Goal: Task Accomplishment & Management: Use online tool/utility

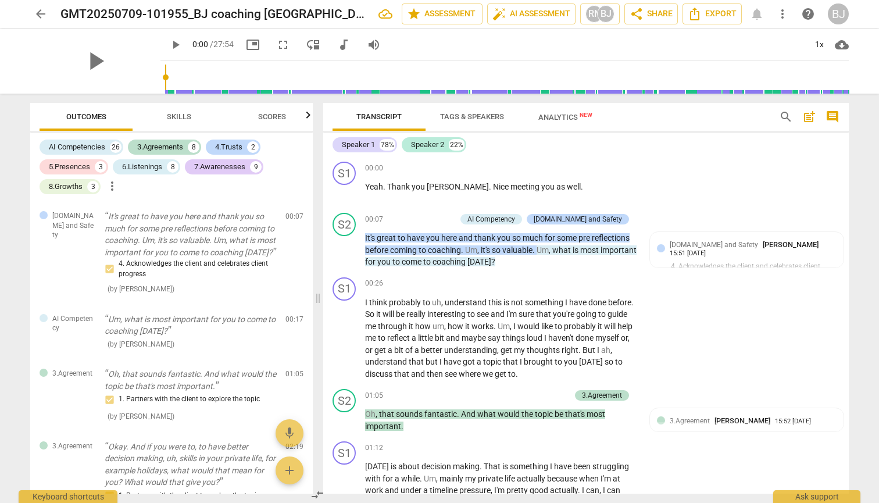
scroll to position [97, 0]
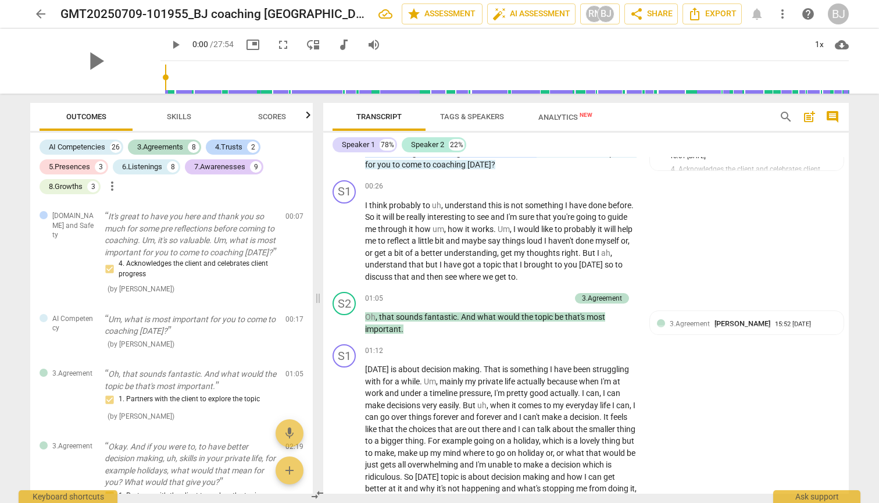
click at [44, 10] on span "arrow_back" at bounding box center [41, 14] width 14 height 14
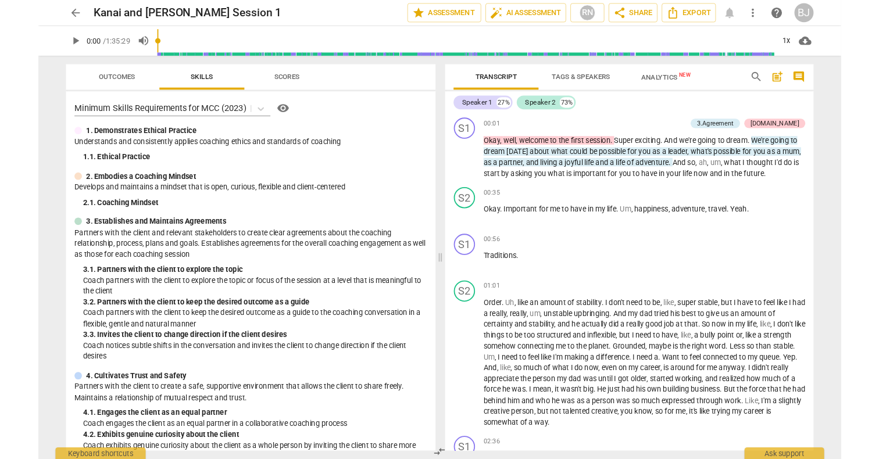
scroll to position [1488, 0]
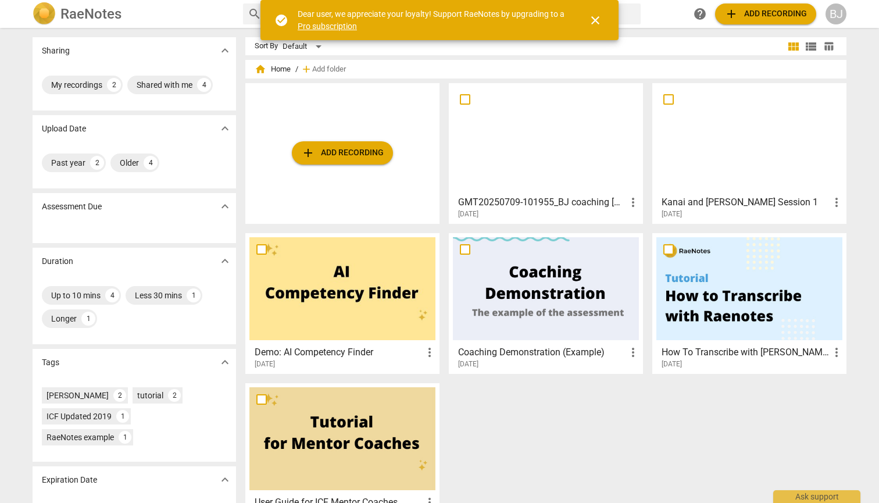
click at [353, 159] on span "add Add recording" at bounding box center [342, 153] width 83 height 14
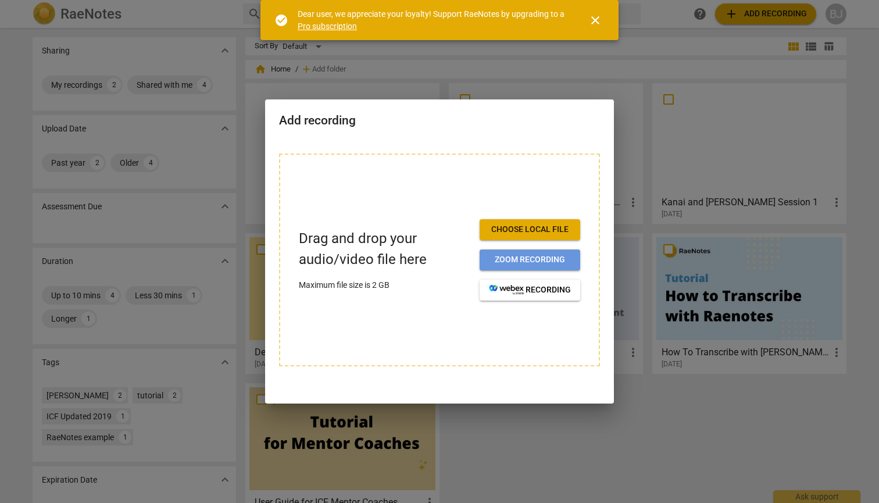
click at [517, 256] on span "Zoom recording" at bounding box center [530, 260] width 82 height 12
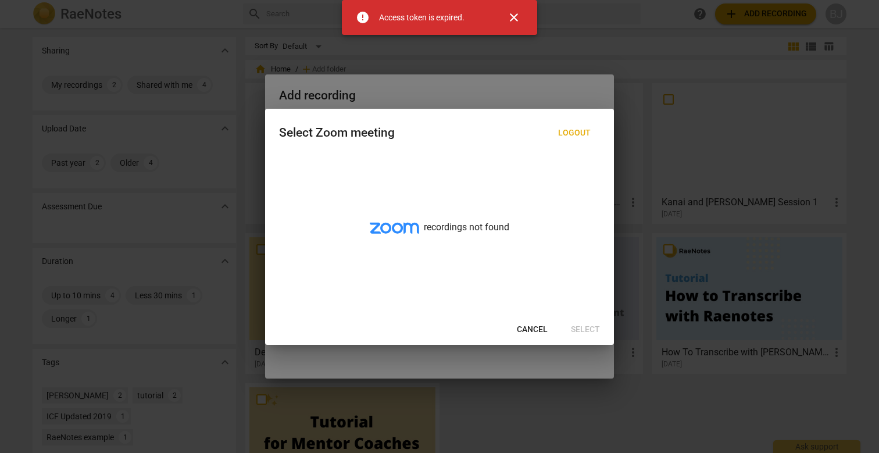
click at [525, 328] on span "Cancel" at bounding box center [532, 330] width 31 height 12
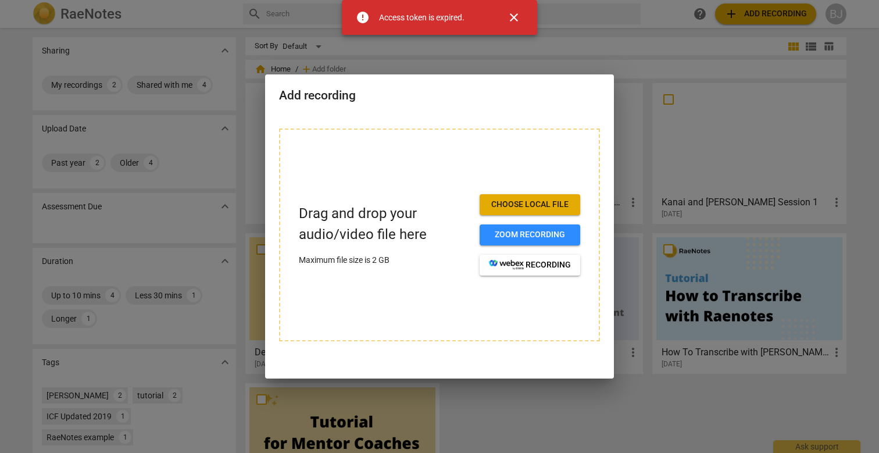
click at [527, 205] on span "Choose local file" at bounding box center [530, 205] width 82 height 12
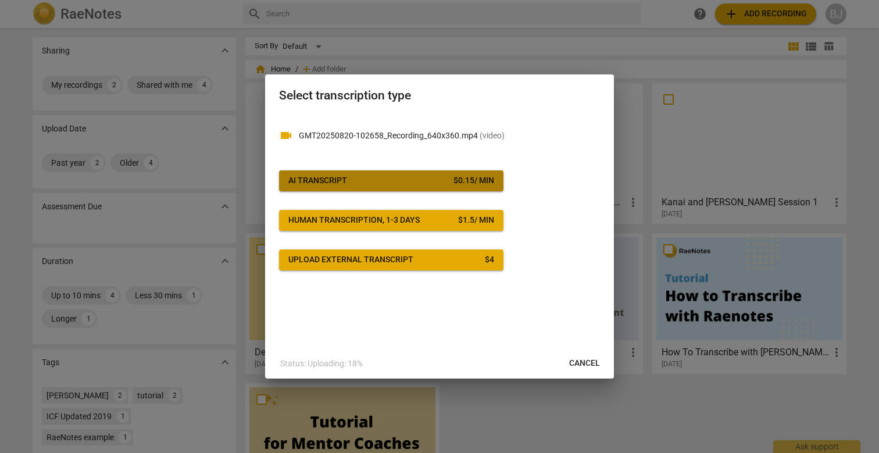
click at [413, 175] on span "AI Transcript $ 0.15 / min" at bounding box center [391, 181] width 206 height 12
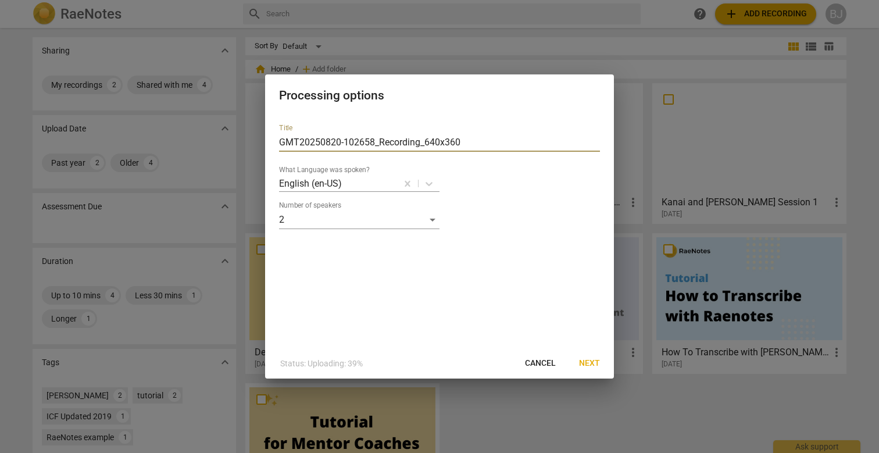
click at [404, 141] on input "GMT20250820-102658_Recording_640x360" at bounding box center [439, 142] width 321 height 19
type input "A"
type input "Brigitte coaching Fiona"
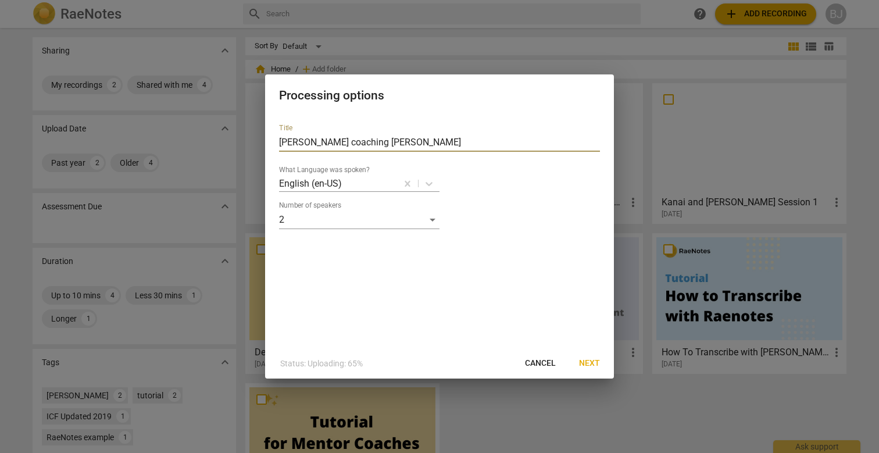
click at [594, 362] on span "Next" at bounding box center [589, 364] width 21 height 12
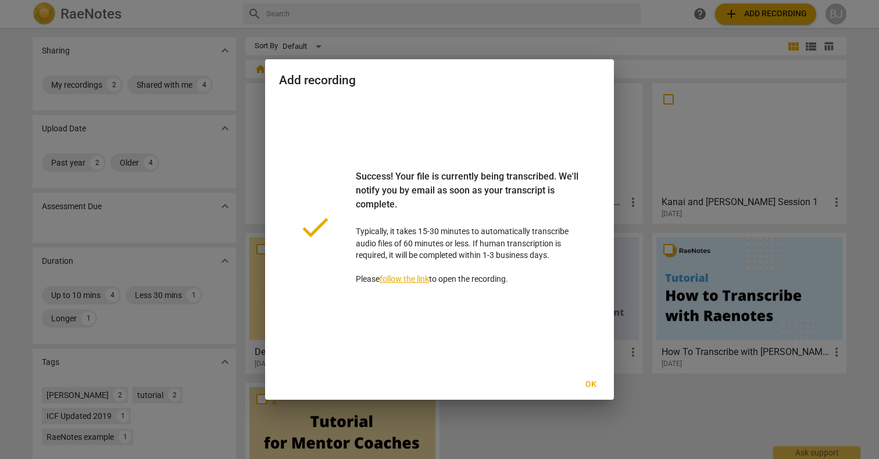
click at [594, 388] on span "Ok" at bounding box center [590, 385] width 19 height 12
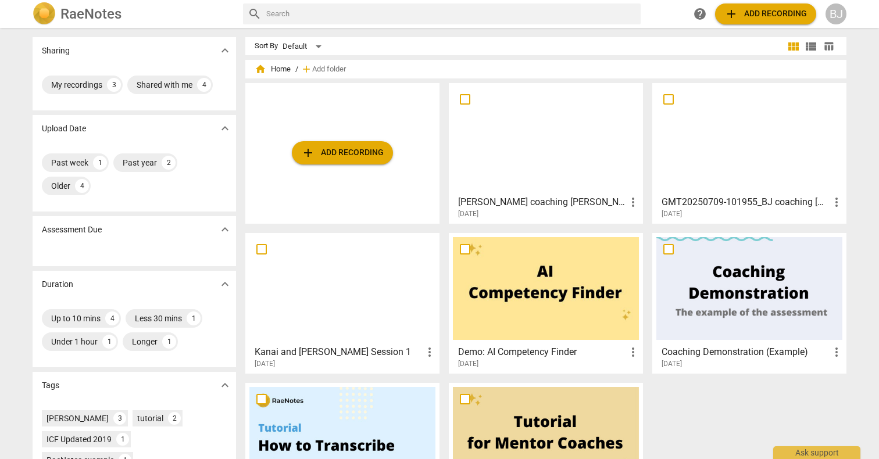
click at [516, 182] on div at bounding box center [546, 138] width 186 height 103
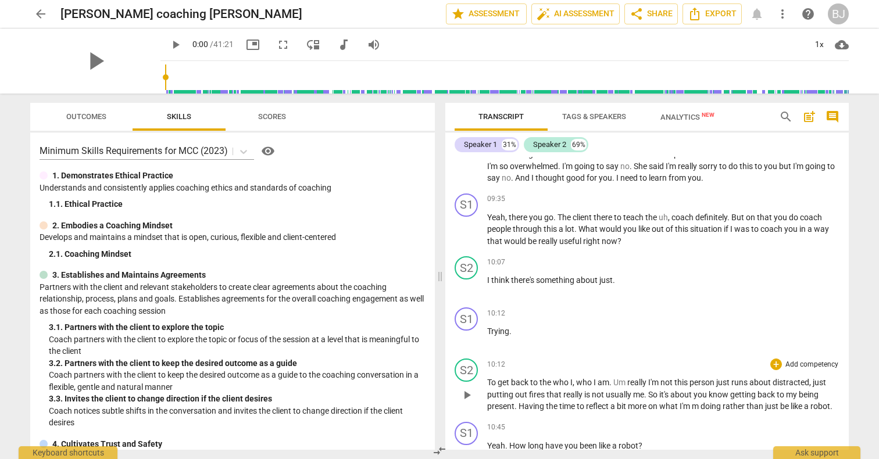
scroll to position [2074, 0]
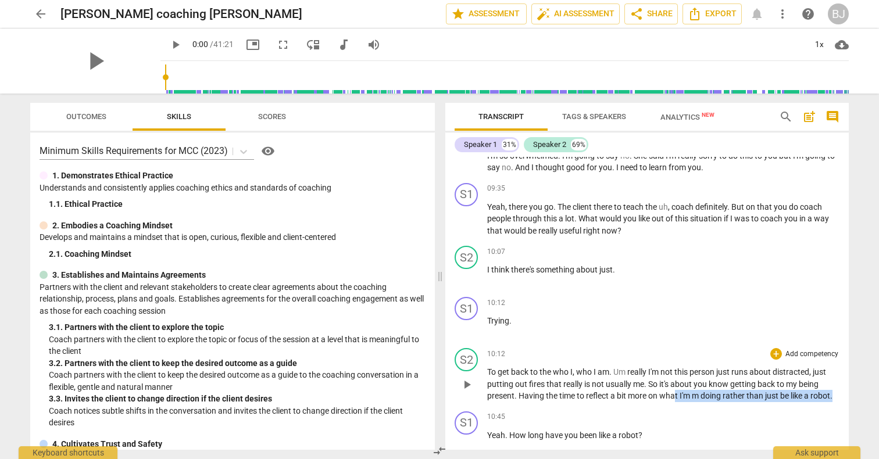
drag, startPoint x: 677, startPoint y: 374, endPoint x: 683, endPoint y: 385, distance: 12.3
click at [683, 385] on div "S2 play_arrow pause 10:12 + Add competency keyboard_arrow_right To get back to …" at bounding box center [646, 375] width 403 height 63
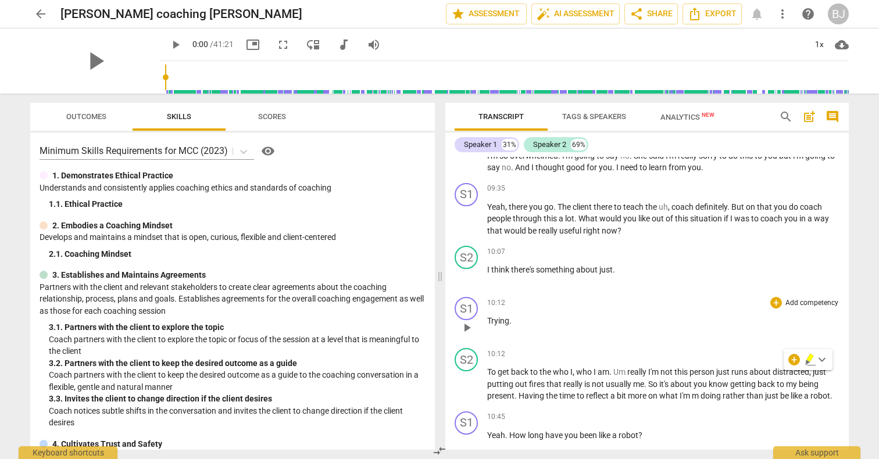
click at [649, 320] on div "S1 play_arrow pause 10:12 + Add competency keyboard_arrow_right Trying ." at bounding box center [646, 317] width 403 height 51
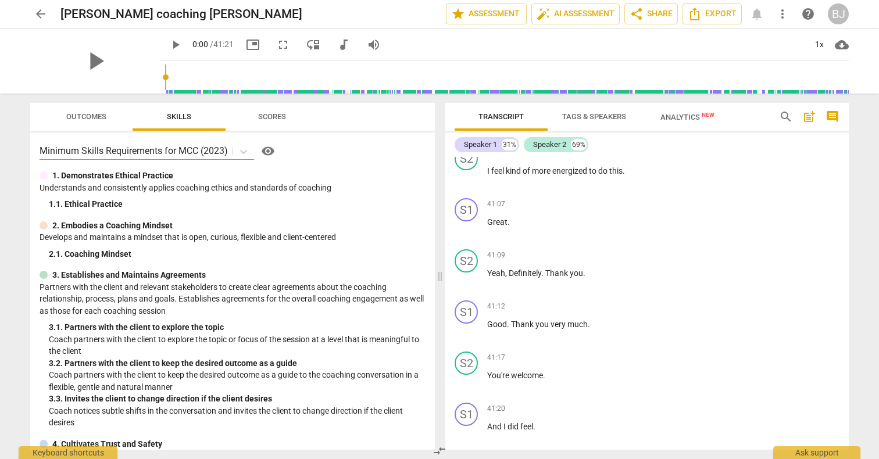
scroll to position [9250, 0]
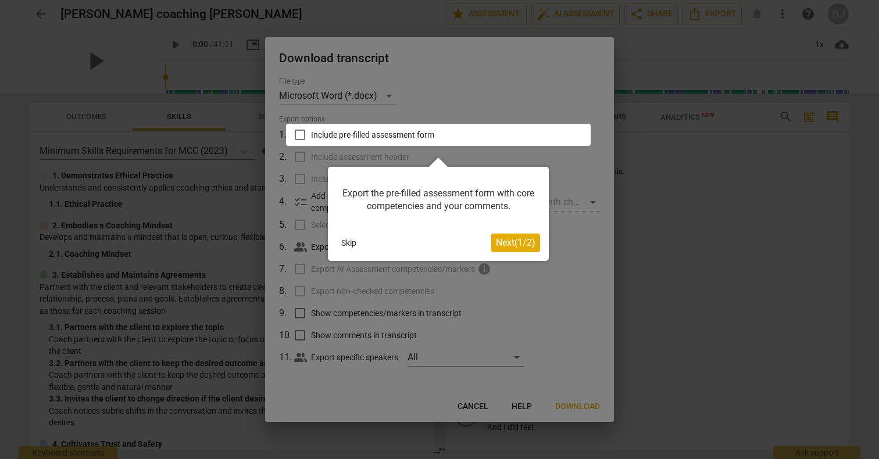
click at [299, 132] on div at bounding box center [438, 135] width 305 height 22
click at [508, 239] on span "Next ( 1 / 2 )" at bounding box center [516, 242] width 40 height 11
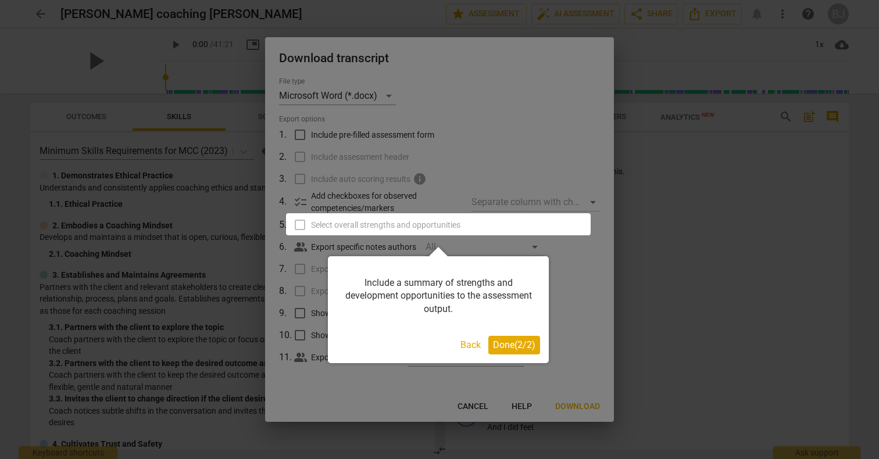
click at [519, 347] on span "Done ( 2 / 2 )" at bounding box center [514, 344] width 42 height 11
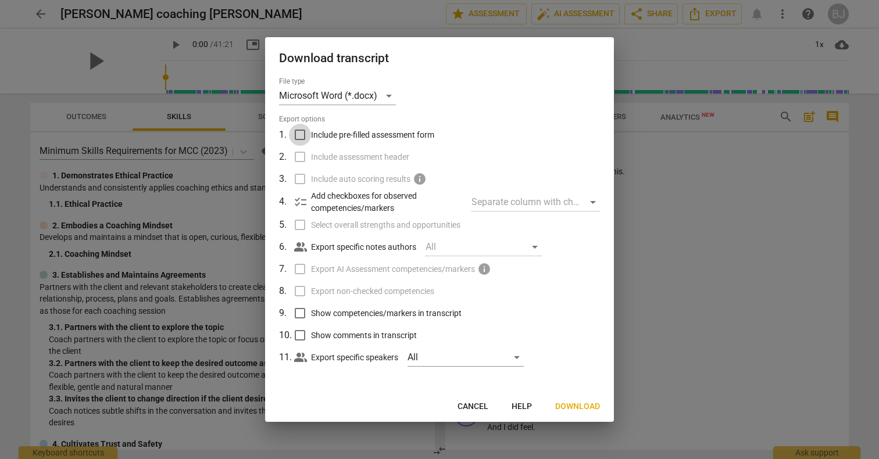
click at [301, 135] on input "Include pre-filled assessment form" at bounding box center [300, 135] width 22 height 22
checkbox input "true"
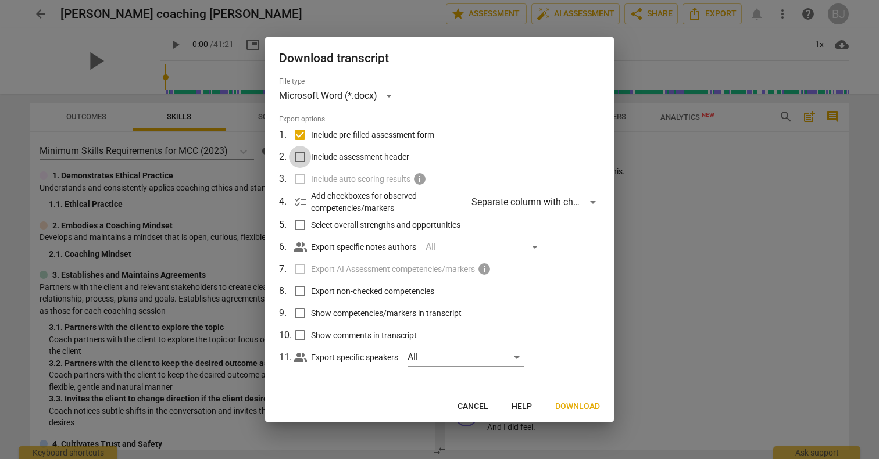
click at [301, 158] on input "Include assessment header" at bounding box center [300, 157] width 22 height 22
checkbox input "true"
click at [298, 223] on input "Select overall strengths and opportunities" at bounding box center [300, 225] width 22 height 22
checkbox input "true"
click at [301, 288] on input "Export non-checked competencies" at bounding box center [300, 291] width 22 height 22
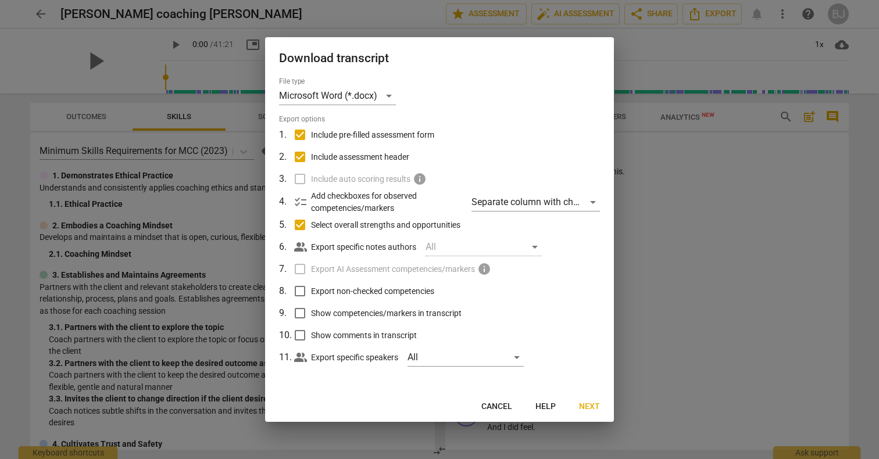
checkbox input "true"
click at [299, 313] on input "Show competencies/markers in transcript" at bounding box center [300, 313] width 22 height 22
checkbox input "true"
click at [298, 338] on input "Show comments in transcript" at bounding box center [300, 335] width 22 height 22
checkbox input "true"
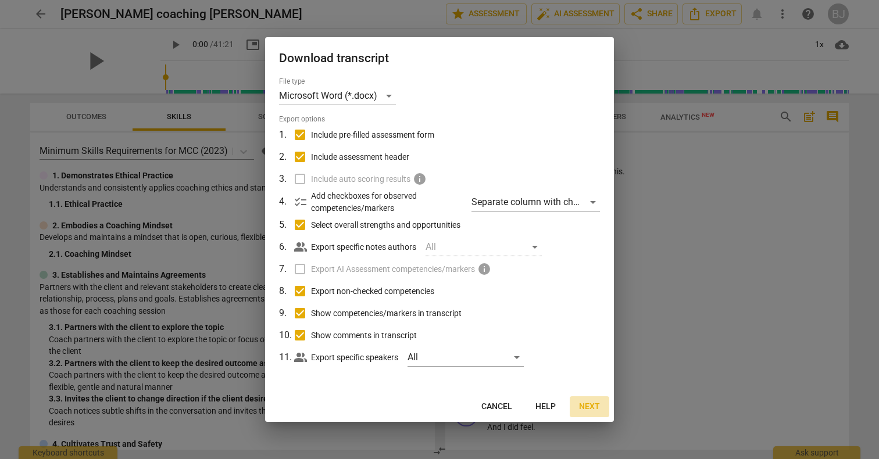
click at [582, 403] on span "Next" at bounding box center [589, 407] width 21 height 12
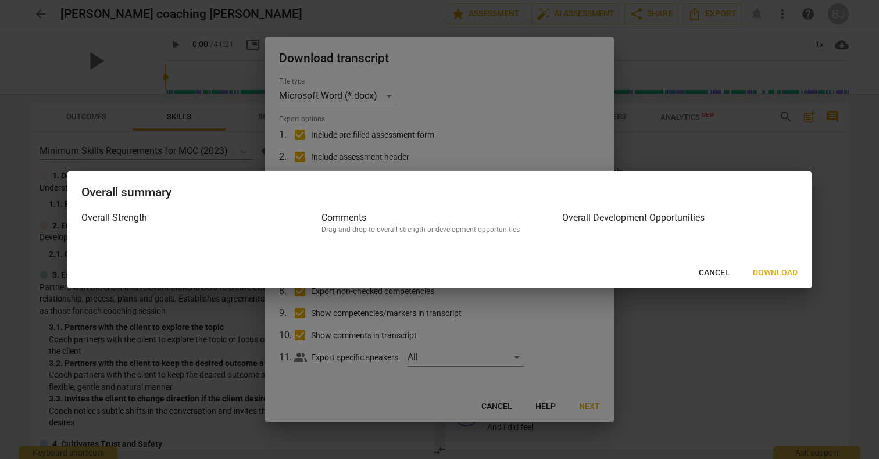
click at [757, 274] on span "Download" at bounding box center [775, 273] width 45 height 12
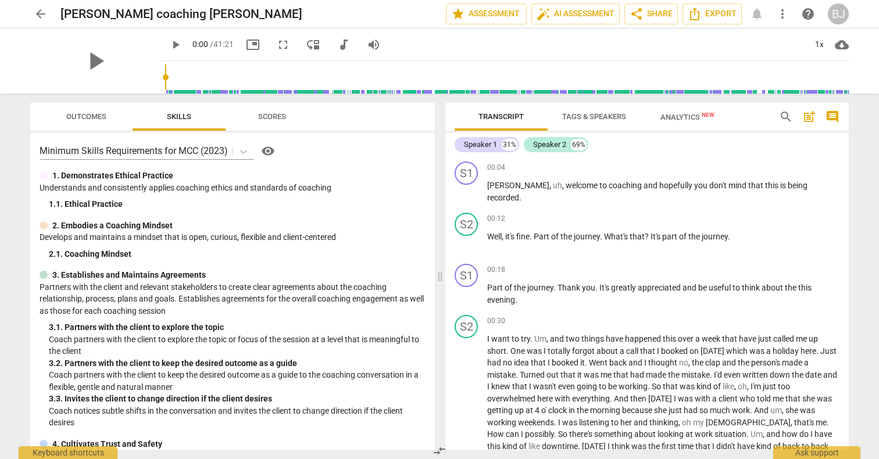
scroll to position [0, 0]
click at [775, 171] on div "+" at bounding box center [776, 168] width 12 height 12
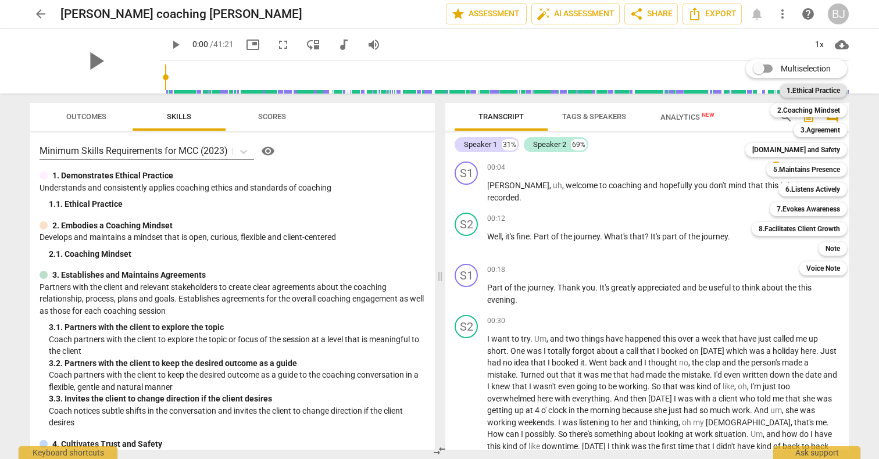
click at [803, 88] on b "1.Ethical Practice" at bounding box center [813, 91] width 53 height 14
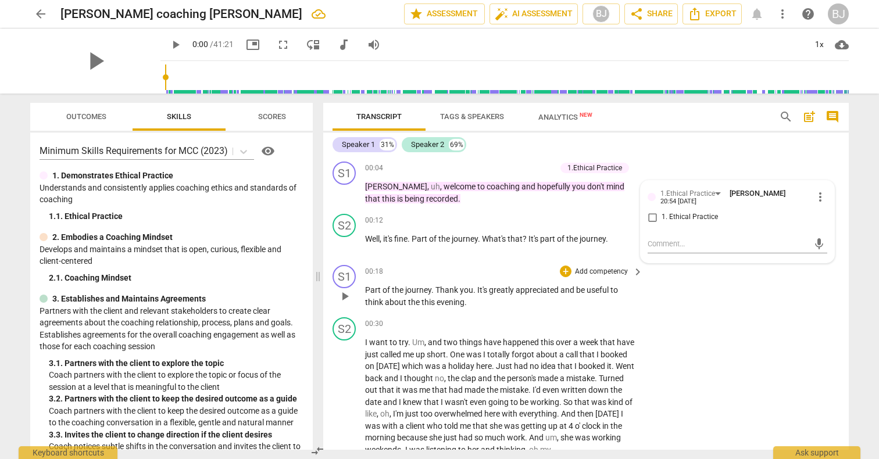
click at [577, 291] on span "be" at bounding box center [581, 289] width 10 height 9
click at [451, 303] on span "the" at bounding box center [447, 302] width 13 height 9
click at [488, 303] on p "Part of the journey . Thank you . It's greatly appreciated and what would be us…" at bounding box center [501, 296] width 272 height 24
click at [617, 273] on p "Add competency" at bounding box center [601, 272] width 55 height 10
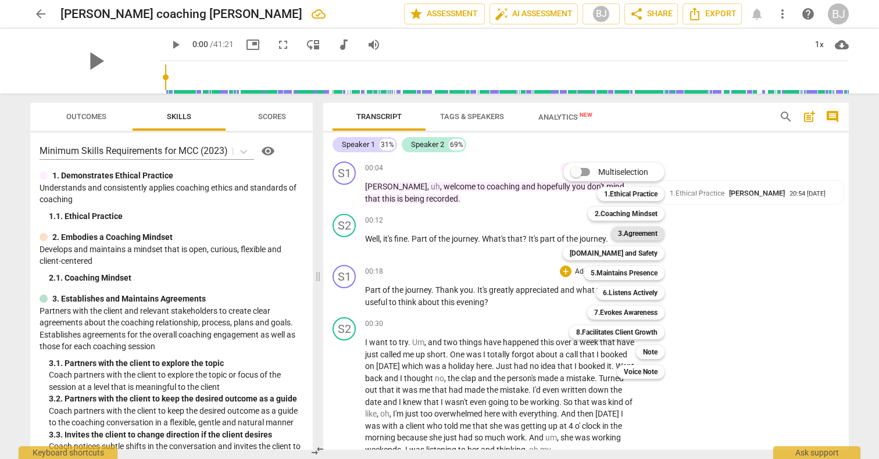
click at [641, 233] on b "3.Agreement" at bounding box center [638, 234] width 40 height 14
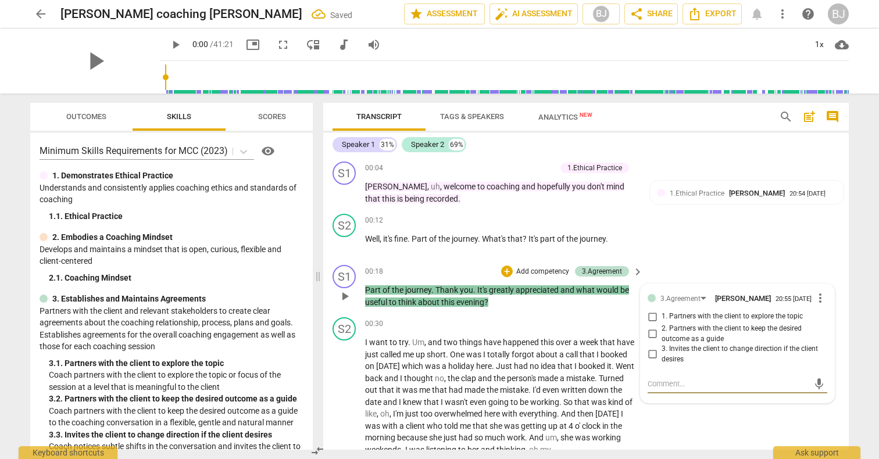
click at [649, 318] on input "1. Partners with the client to explore the topic" at bounding box center [652, 317] width 19 height 14
checkbox input "true"
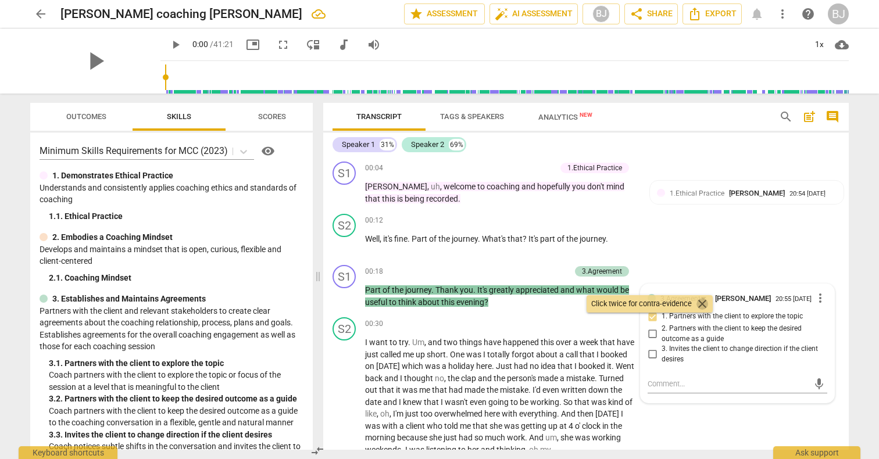
click at [704, 304] on span "close" at bounding box center [702, 304] width 14 height 14
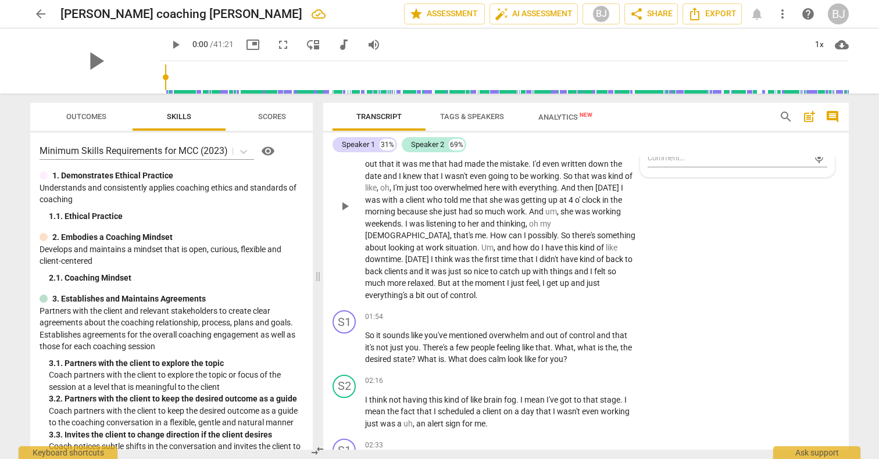
scroll to position [229, 0]
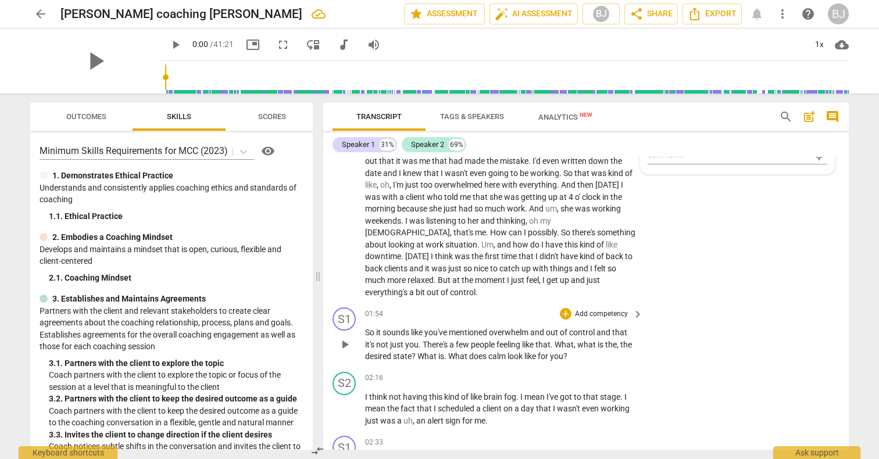
click at [614, 309] on p "Add competency" at bounding box center [601, 314] width 55 height 10
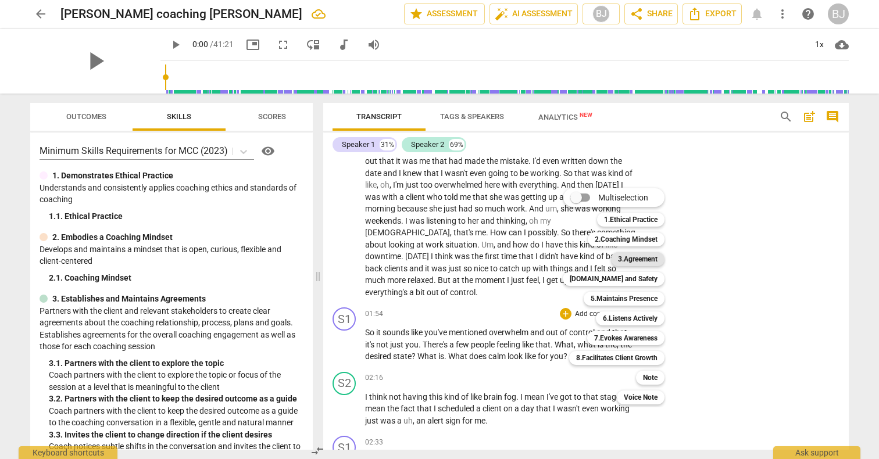
click at [626, 256] on b "3.Agreement" at bounding box center [638, 259] width 40 height 14
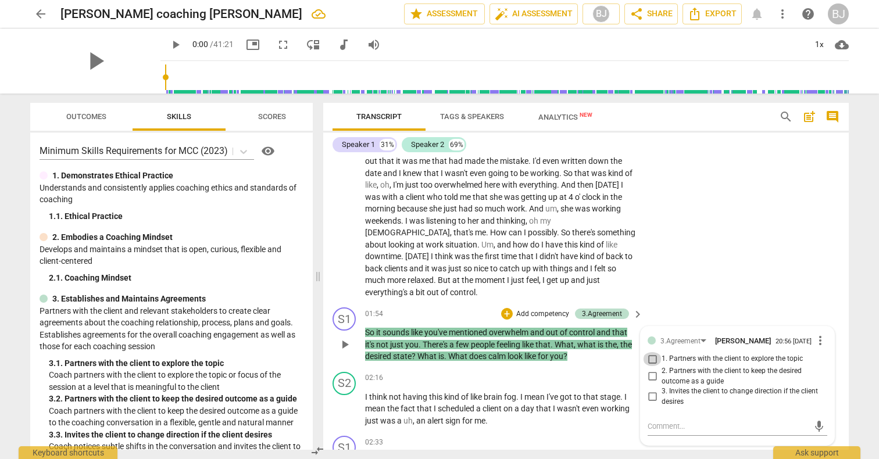
click at [651, 352] on input "1. Partners with the client to explore the topic" at bounding box center [652, 359] width 19 height 14
checkbox input "true"
click at [649, 370] on input "2. Partners with the client to keep the desired outcome as a guide" at bounding box center [652, 377] width 19 height 14
checkbox input "true"
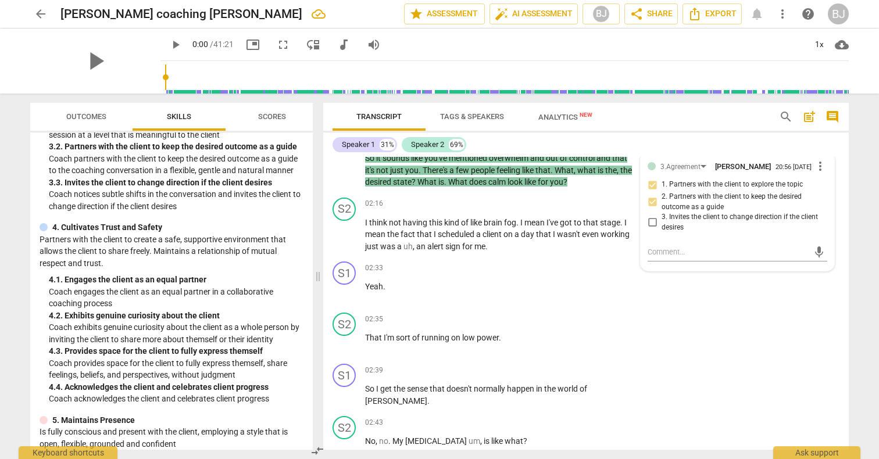
scroll to position [256, 0]
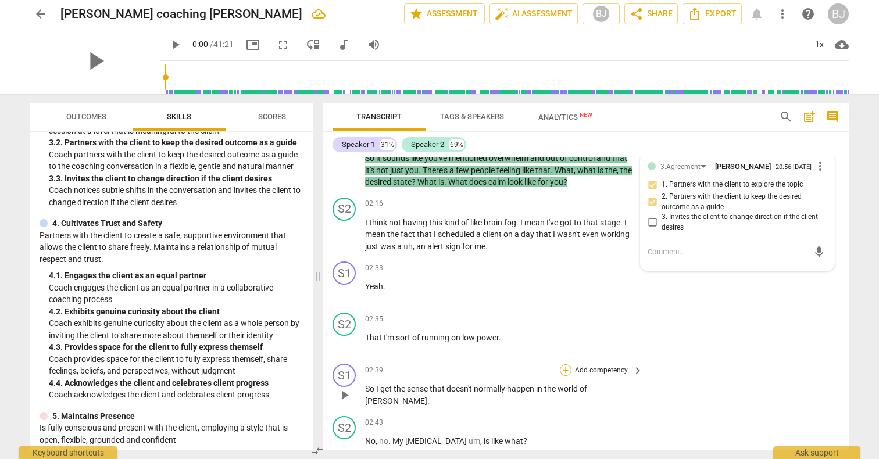
click at [563, 364] on div "+" at bounding box center [566, 370] width 12 height 12
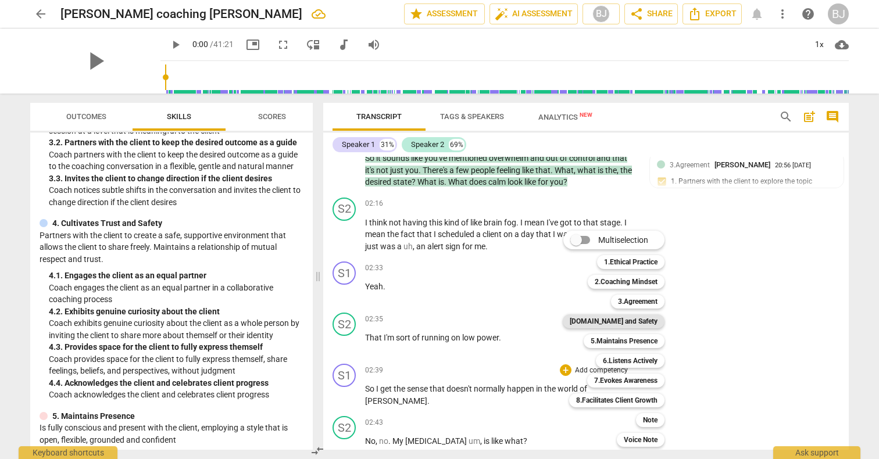
click at [599, 320] on div "[DOMAIN_NAME] and Safety" at bounding box center [614, 321] width 102 height 14
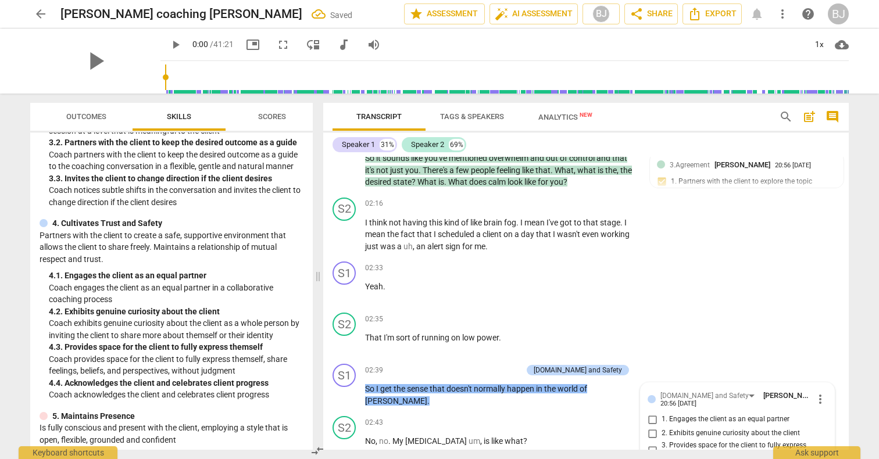
scroll to position [580, 0]
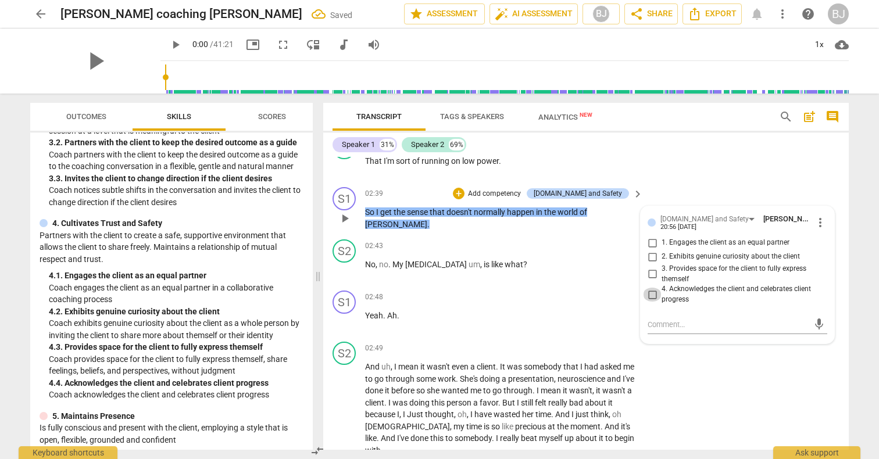
click at [652, 288] on input "4. Acknowledges the client and celebrates client progress" at bounding box center [652, 295] width 19 height 14
checkbox input "true"
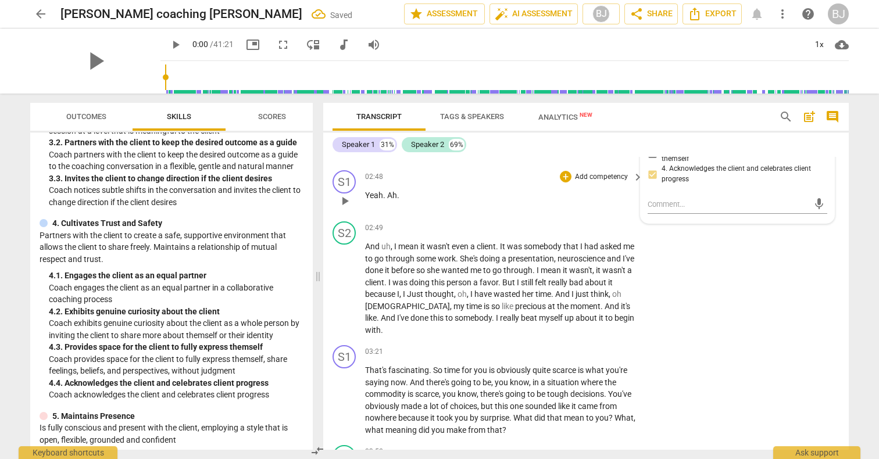
scroll to position [710, 0]
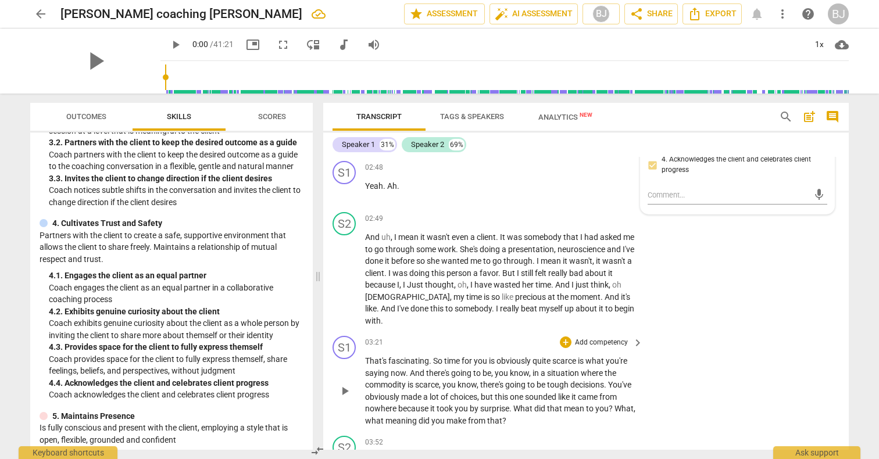
click at [599, 338] on p "Add competency" at bounding box center [601, 343] width 55 height 10
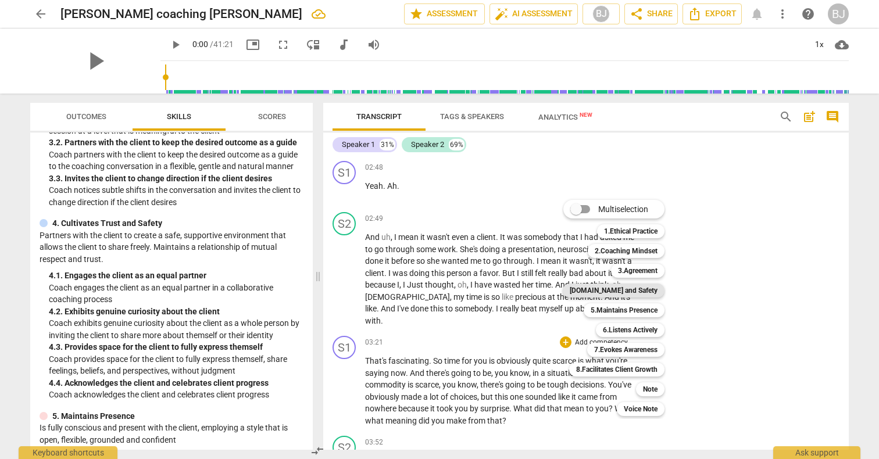
click at [604, 294] on b "[DOMAIN_NAME] and Safety" at bounding box center [614, 291] width 88 height 14
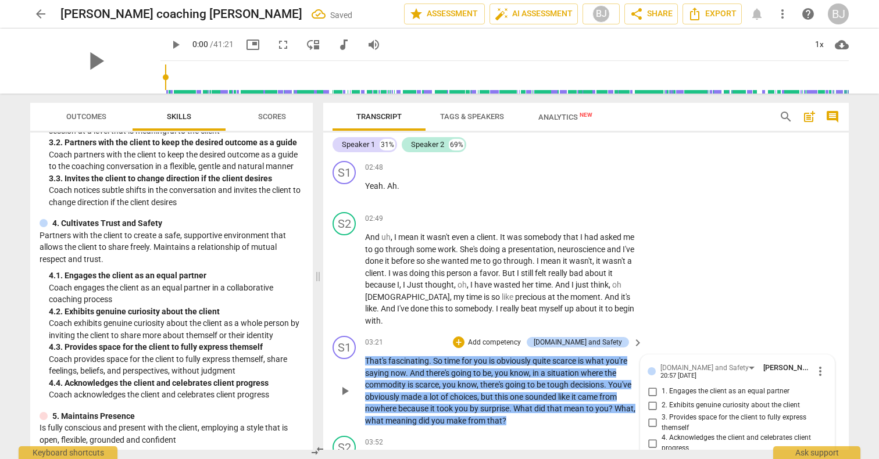
click at [651, 399] on input "2. Exhibits genuine curiosity about the client" at bounding box center [652, 406] width 19 height 14
checkbox input "true"
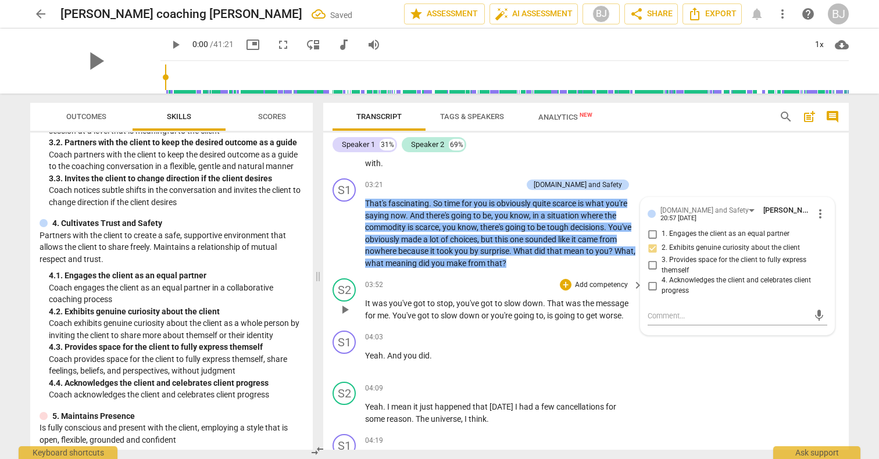
scroll to position [870, 0]
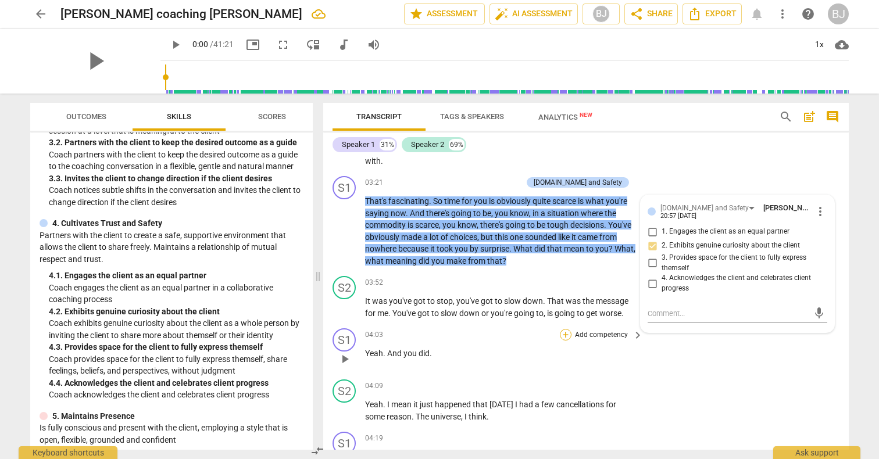
click at [562, 329] on div "+" at bounding box center [566, 335] width 12 height 12
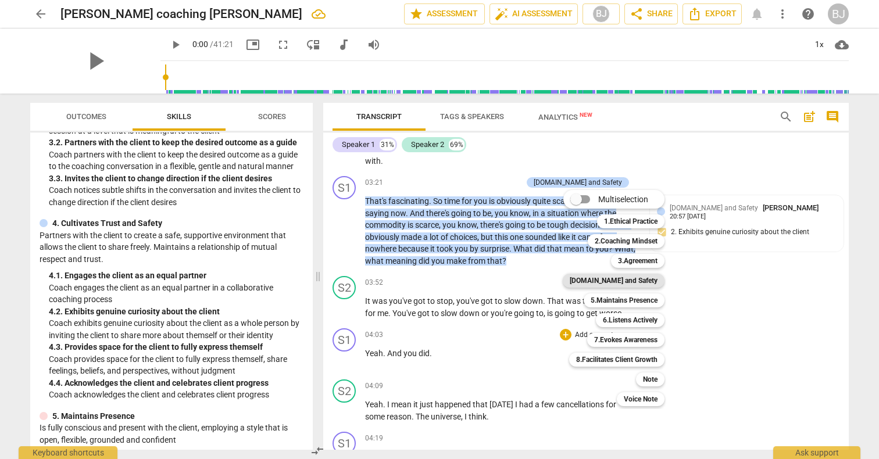
click at [608, 284] on b "[DOMAIN_NAME] and Safety" at bounding box center [614, 281] width 88 height 14
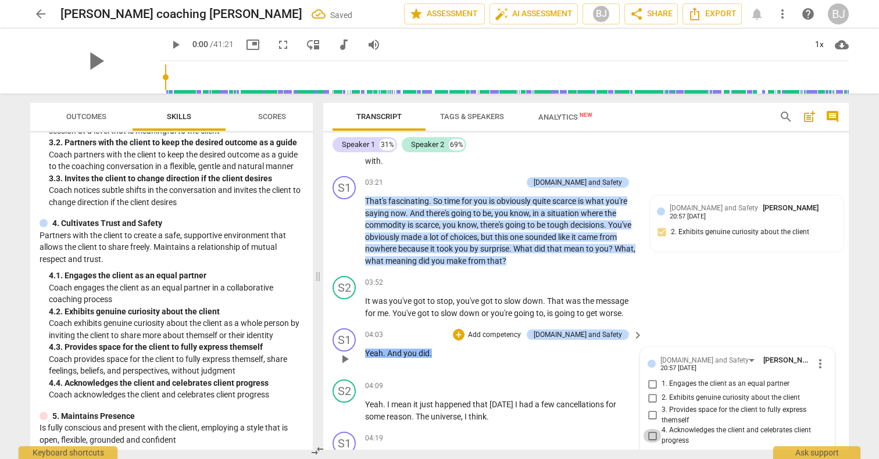
click at [655, 429] on input "4. Acknowledges the client and celebrates client progress" at bounding box center [652, 436] width 19 height 14
checkbox input "true"
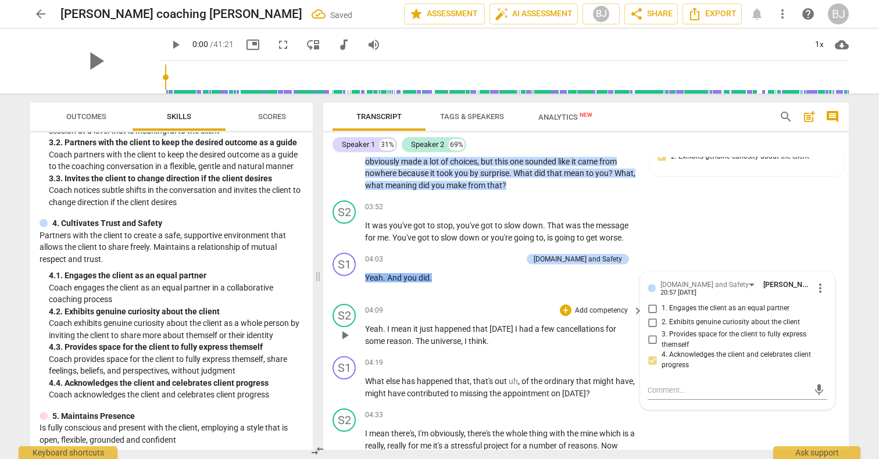
scroll to position [949, 0]
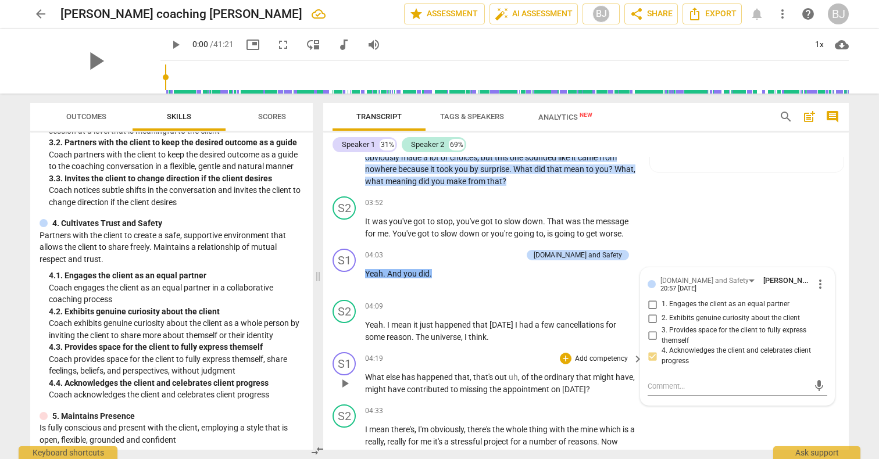
click at [588, 354] on p "Add competency" at bounding box center [601, 359] width 55 height 10
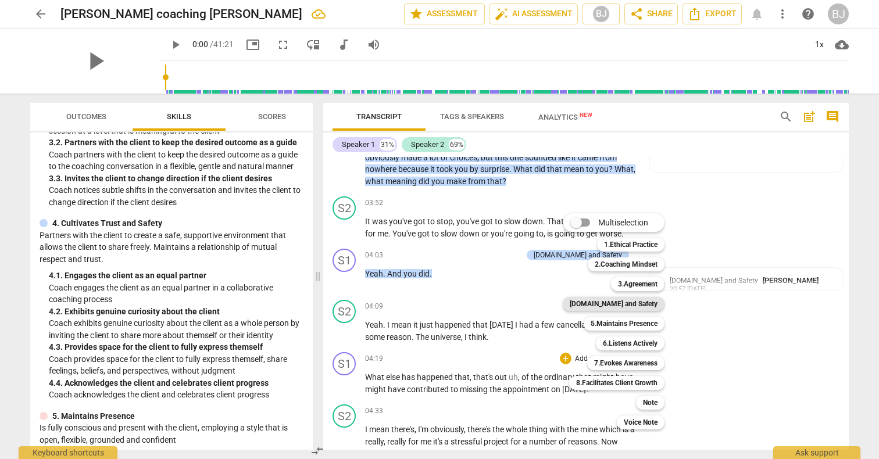
click at [603, 305] on b "[DOMAIN_NAME] and Safety" at bounding box center [614, 304] width 88 height 14
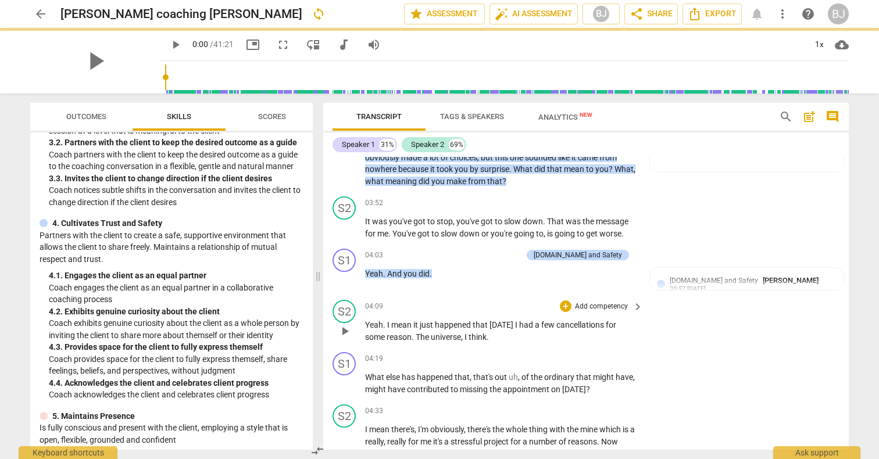
scroll to position [954, 0]
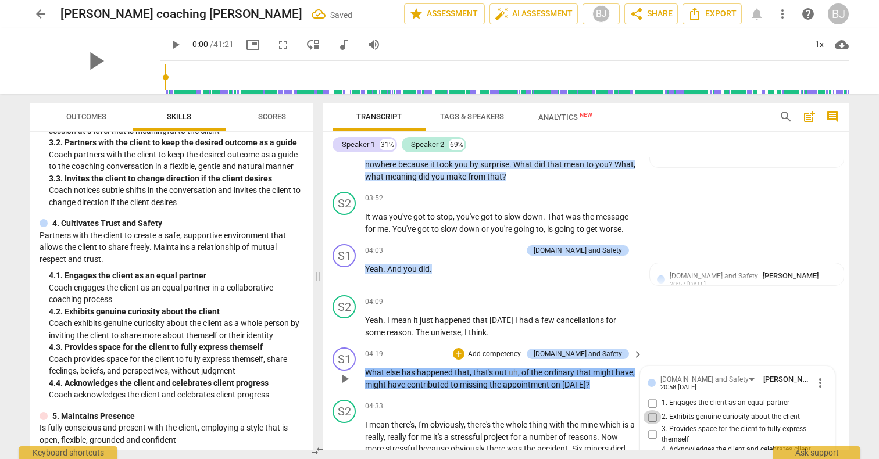
click at [652, 410] on input "2. Exhibits genuine curiosity about the client" at bounding box center [652, 417] width 19 height 14
checkbox input "true"
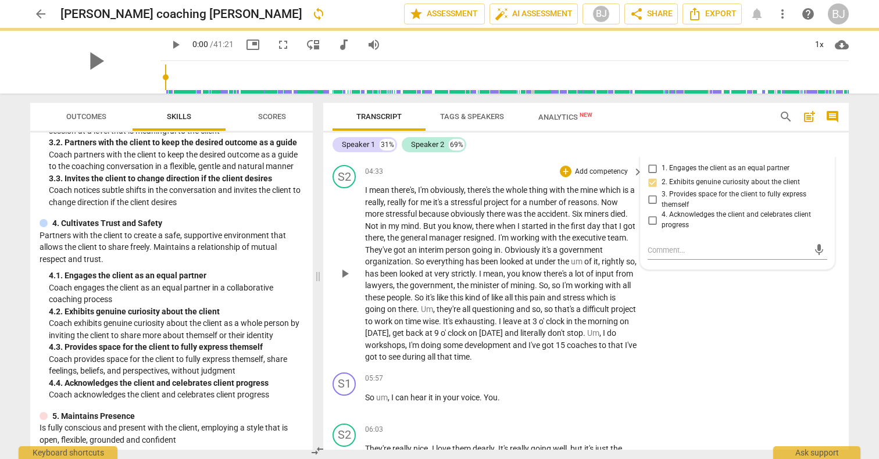
scroll to position [1195, 0]
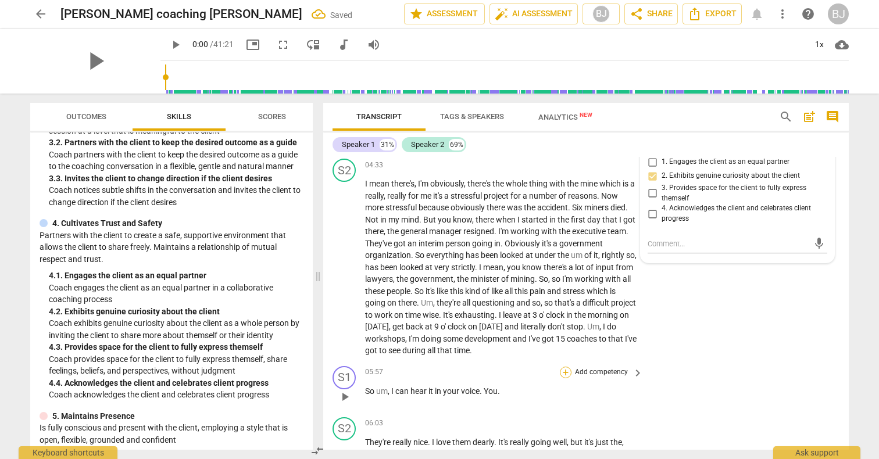
click at [566, 367] on div "+" at bounding box center [566, 373] width 12 height 12
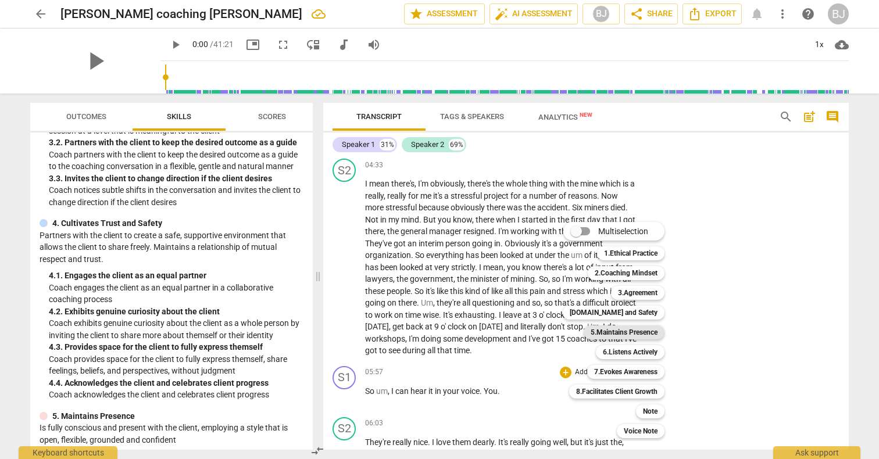
click at [588, 333] on div "5.Maintains Presence" at bounding box center [624, 333] width 81 height 14
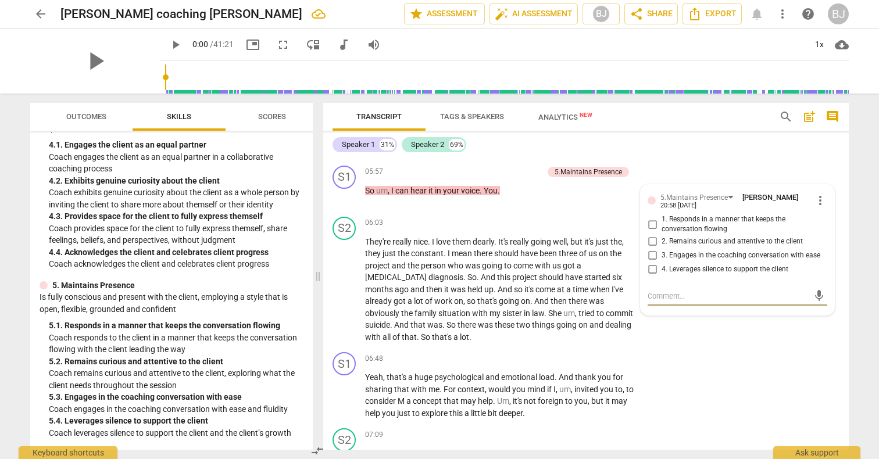
scroll to position [388, 0]
click at [567, 353] on div "+" at bounding box center [566, 359] width 12 height 12
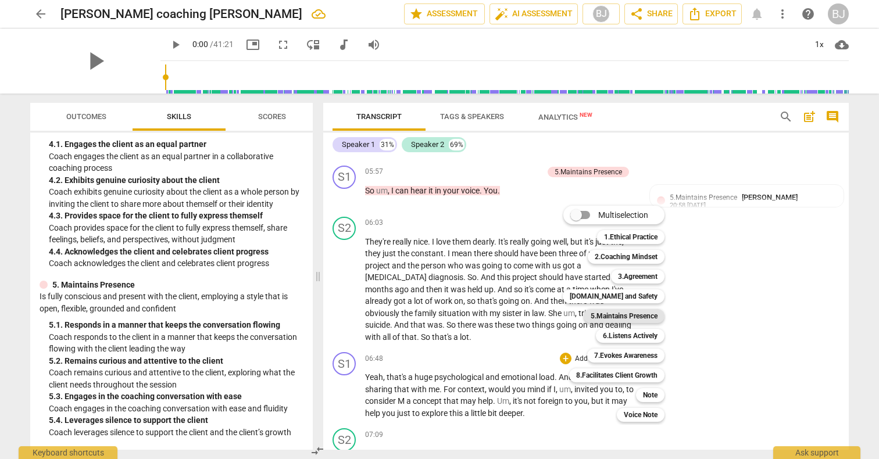
click at [589, 320] on div "5.Maintains Presence" at bounding box center [624, 316] width 81 height 14
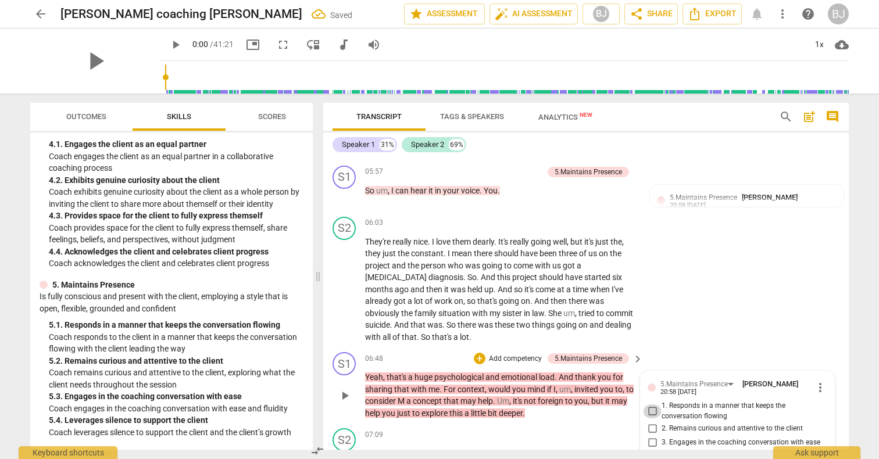
click at [650, 405] on input "1. Responds in a manner that keeps the conversation flowing" at bounding box center [652, 412] width 19 height 14
checkbox input "true"
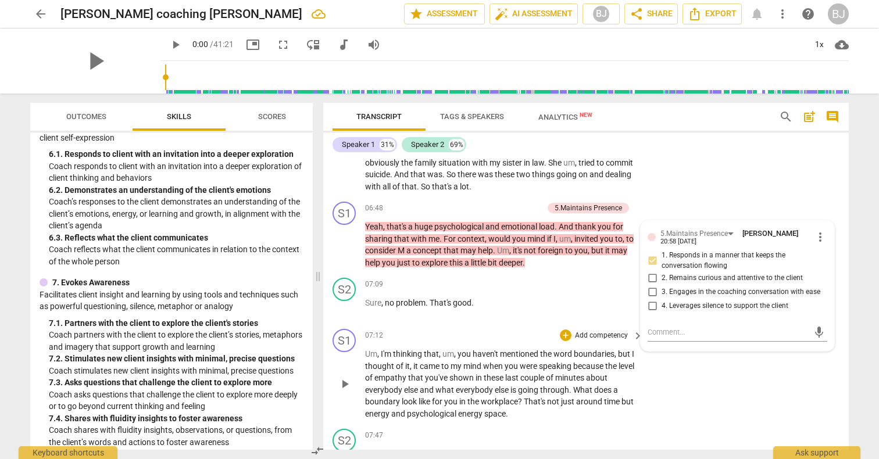
scroll to position [1547, 0]
click at [566, 329] on div "+" at bounding box center [566, 335] width 12 height 12
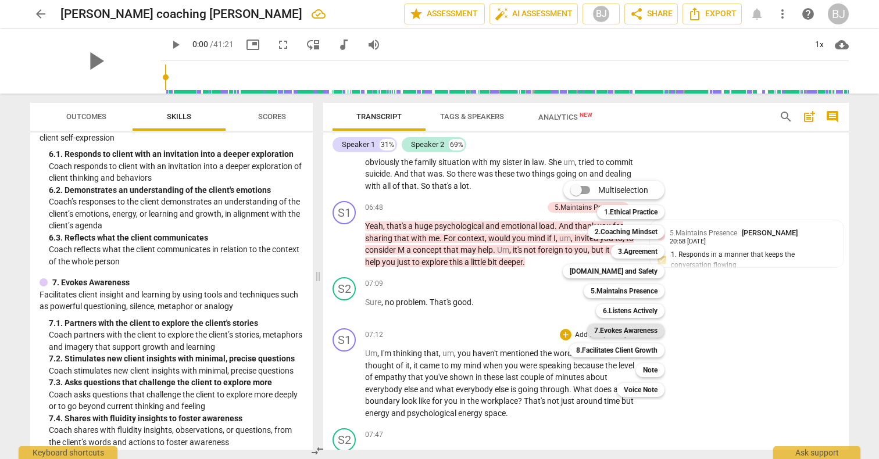
click at [602, 331] on b "7.Evokes Awareness" at bounding box center [625, 331] width 63 height 14
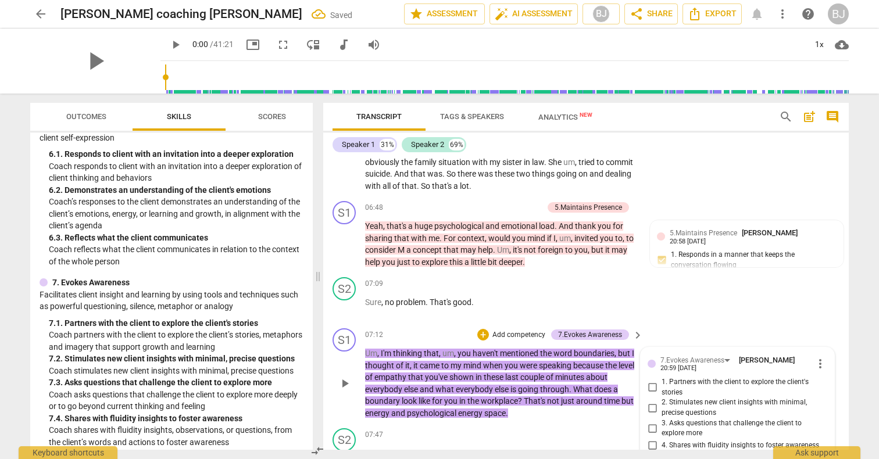
click at [652, 381] on input "1. Partners with the client to explore the client's stories" at bounding box center [652, 388] width 19 height 14
checkbox input "true"
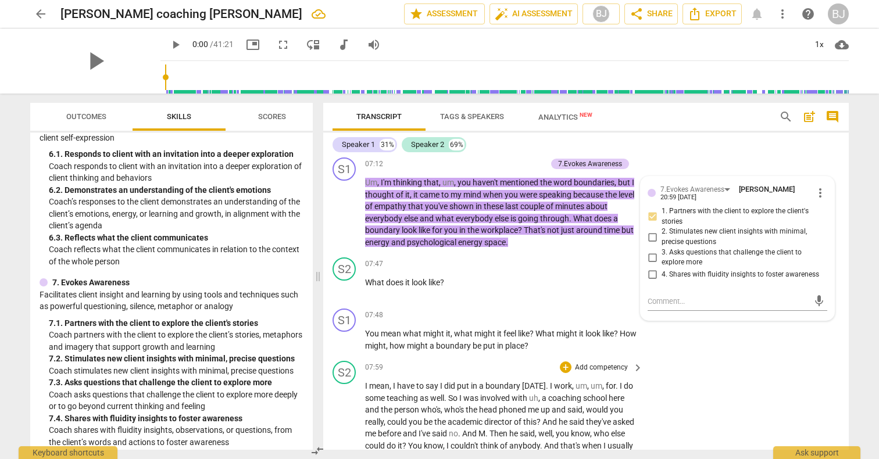
scroll to position [1726, 0]
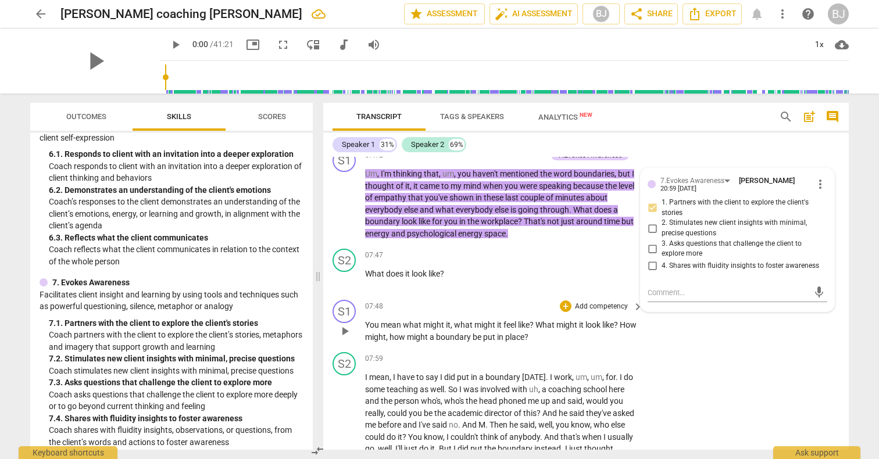
click at [379, 320] on span "You" at bounding box center [373, 324] width 16 height 9
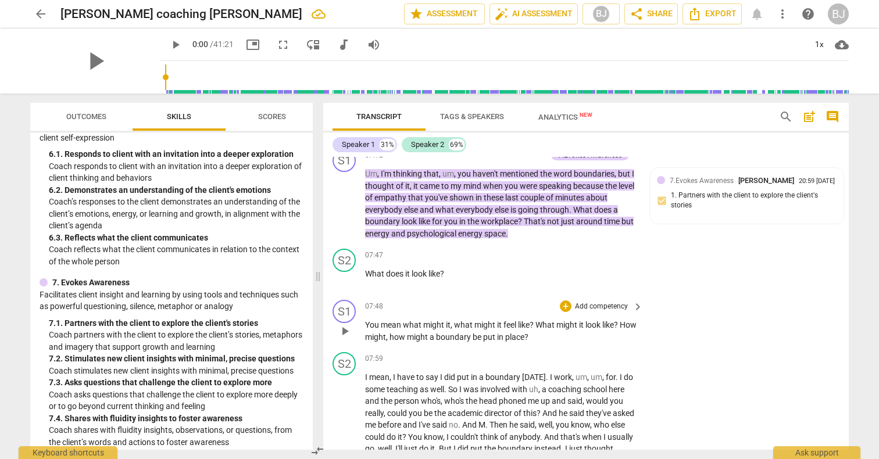
click at [377, 320] on span "You" at bounding box center [373, 324] width 16 height 9
click at [428, 333] on span "might" at bounding box center [418, 337] width 23 height 9
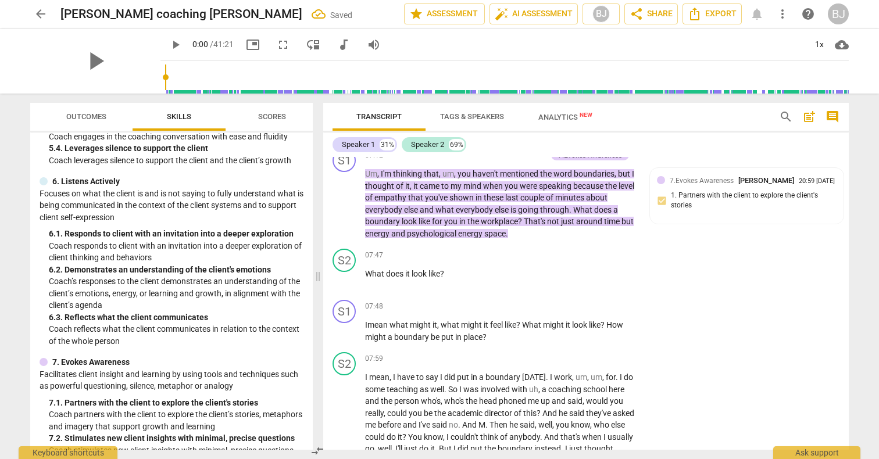
scroll to position [659, 0]
click at [600, 302] on p "Add competency" at bounding box center [601, 307] width 55 height 10
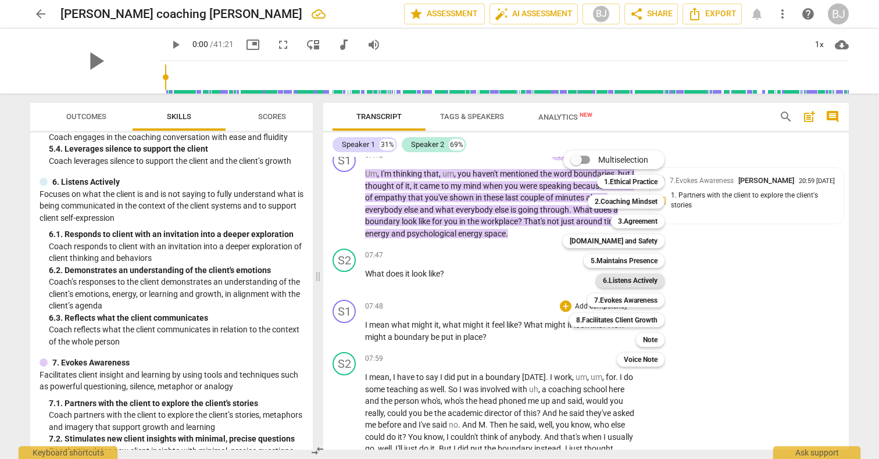
click at [631, 278] on b "6.Listens Actively" at bounding box center [630, 281] width 55 height 14
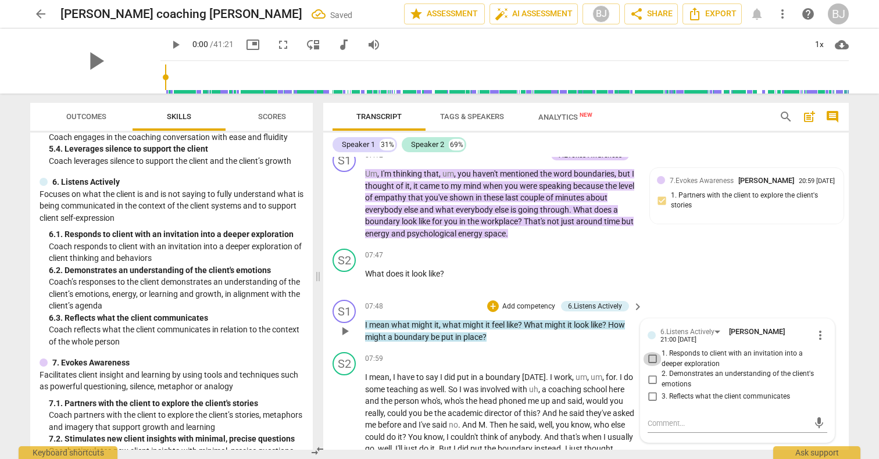
click at [652, 352] on input "1. Responds to client with an invitation into a deeper exploration" at bounding box center [652, 359] width 19 height 14
checkbox input "true"
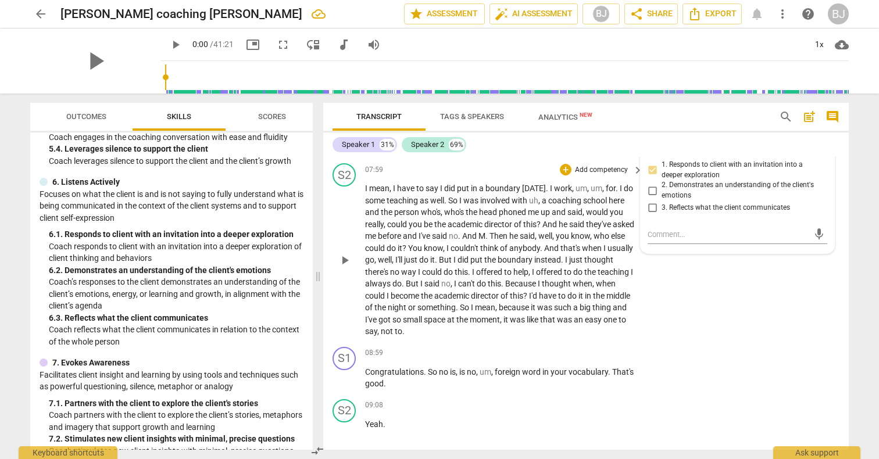
scroll to position [1916, 0]
click at [592, 348] on p "Add competency" at bounding box center [601, 353] width 55 height 10
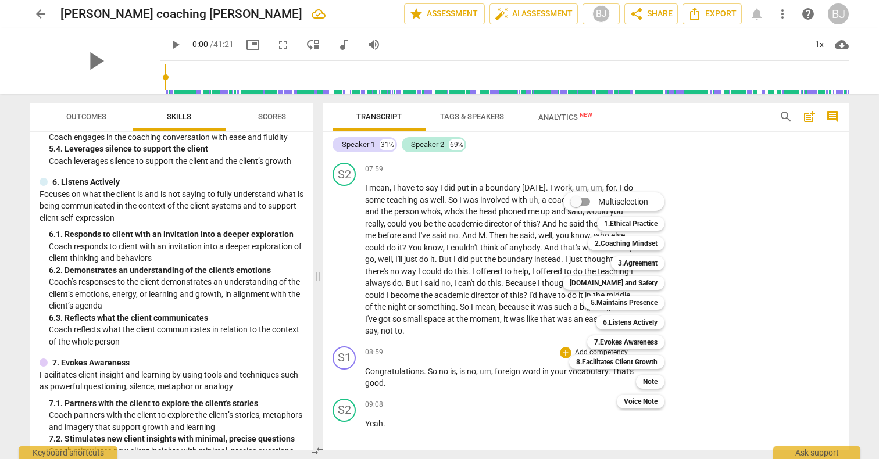
click at [146, 303] on div at bounding box center [439, 229] width 879 height 459
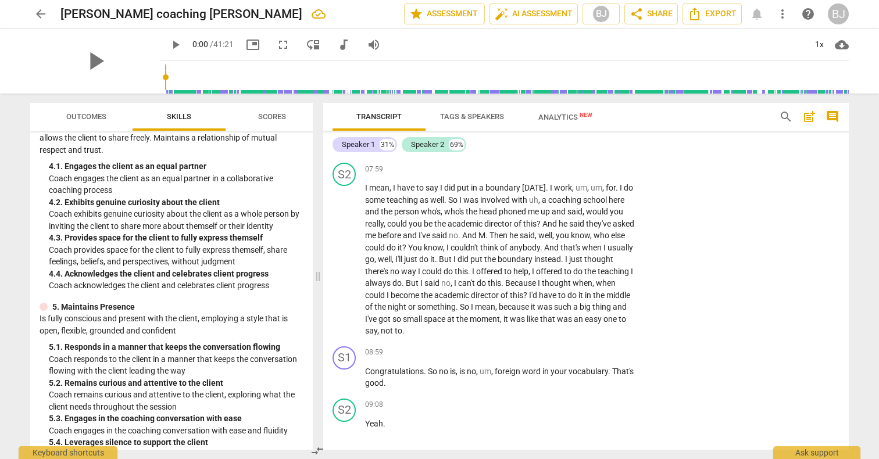
scroll to position [360, 0]
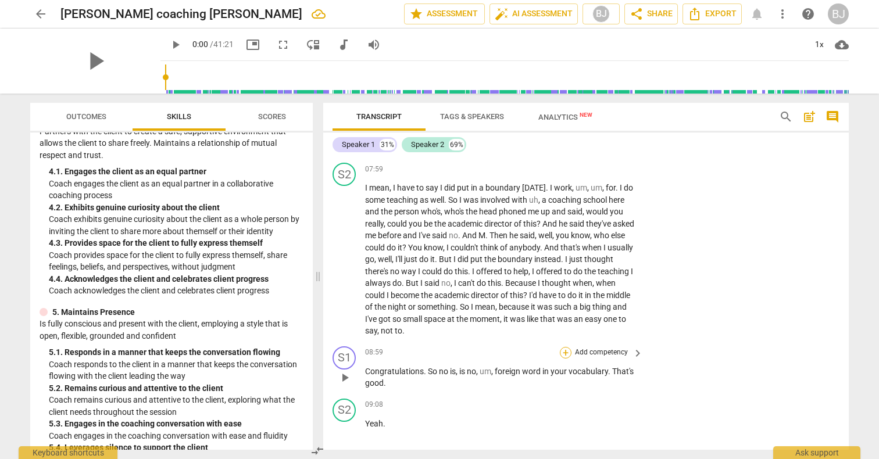
click at [566, 347] on div "+" at bounding box center [566, 353] width 12 height 12
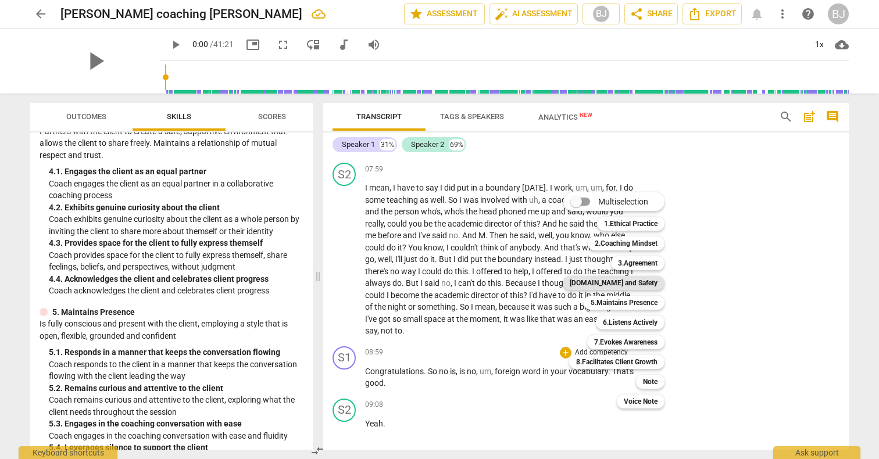
click at [600, 280] on b "[DOMAIN_NAME] and Safety" at bounding box center [614, 283] width 88 height 14
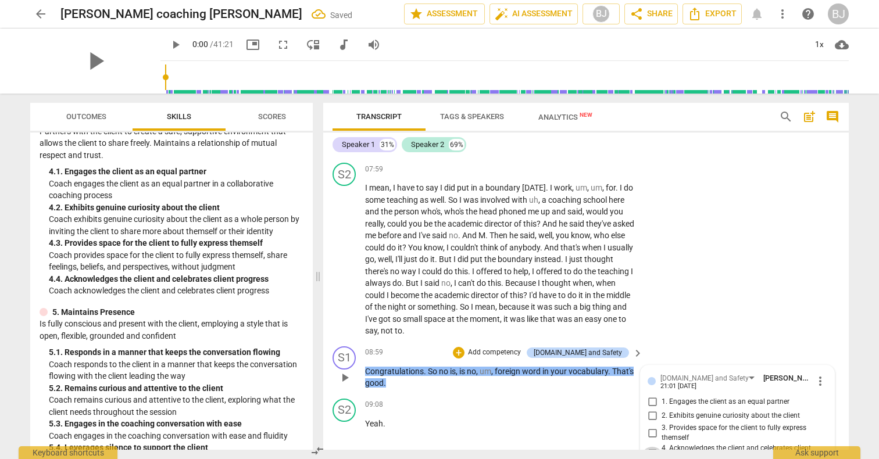
click at [653, 447] on input "4. Acknowledges the client and celebrates client progress" at bounding box center [652, 454] width 19 height 14
checkbox input "true"
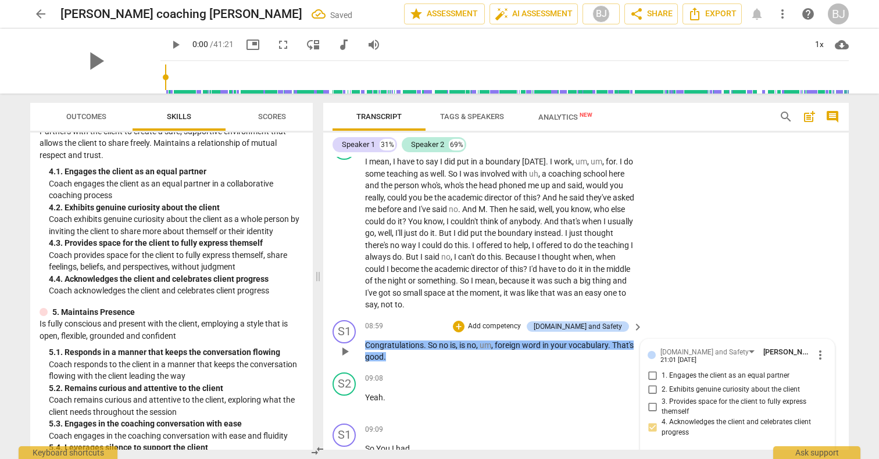
scroll to position [1946, 0]
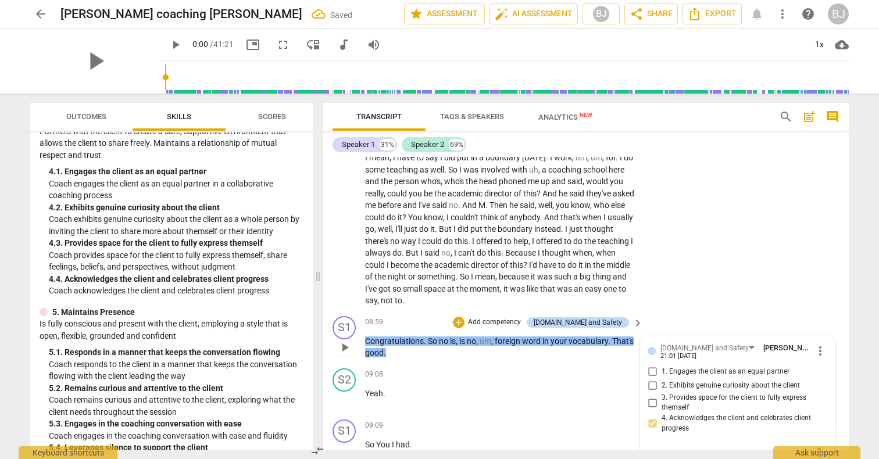
click at [473, 337] on span "no" at bounding box center [471, 341] width 9 height 9
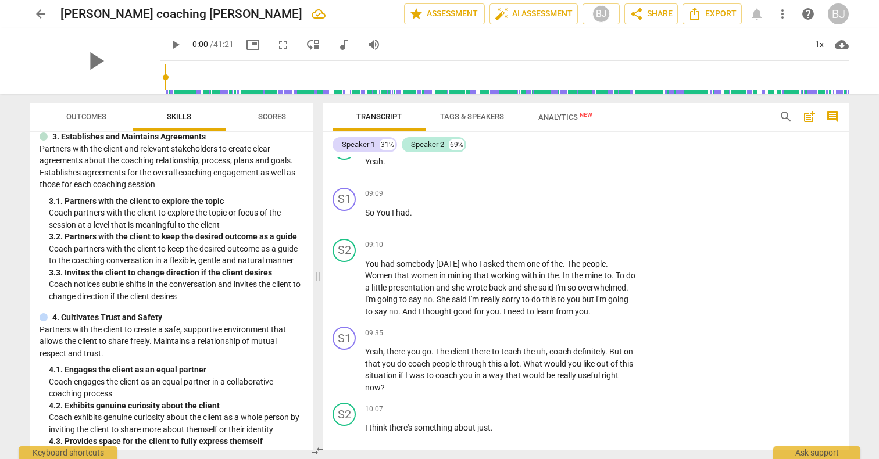
scroll to position [159, 0]
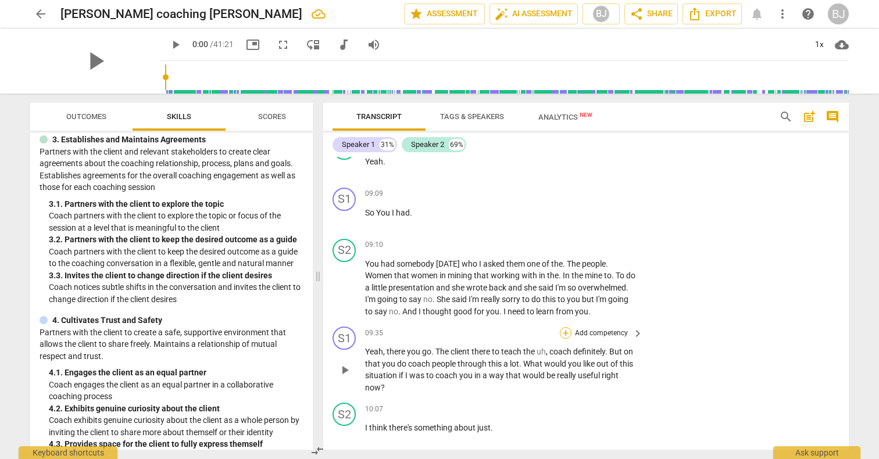
click at [560, 327] on div "+" at bounding box center [566, 333] width 12 height 12
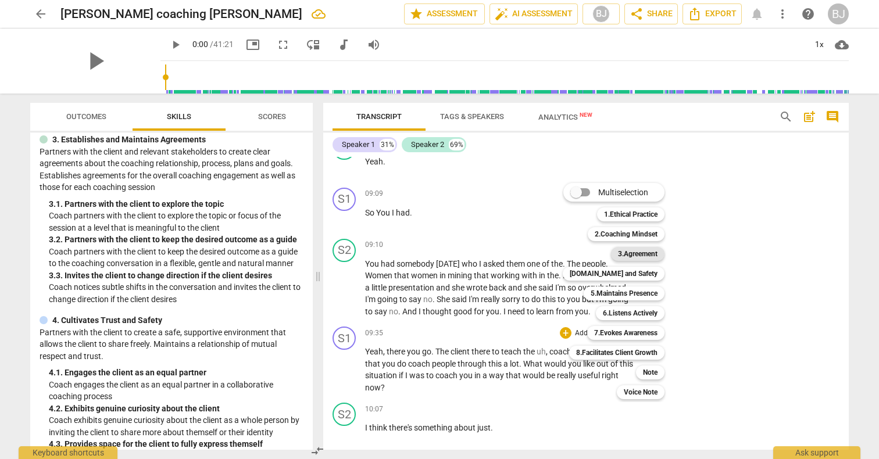
click at [633, 251] on b "3.Agreement" at bounding box center [638, 254] width 40 height 14
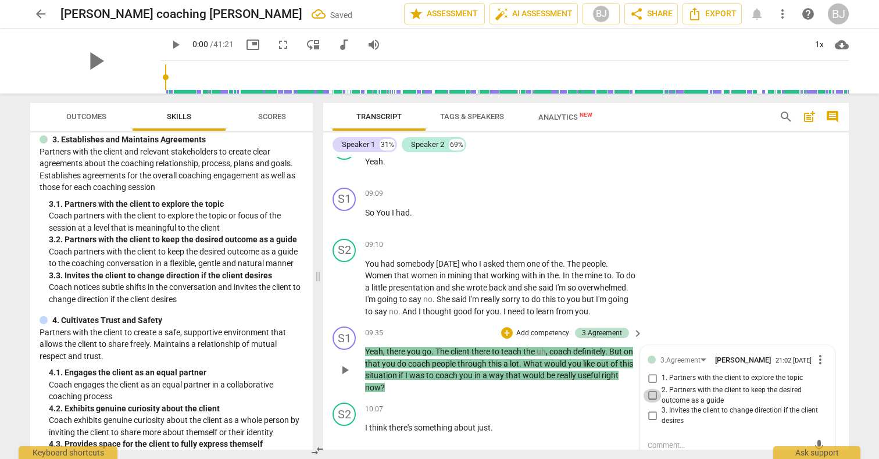
click at [650, 389] on input "2. Partners with the client to keep the desired outcome as a guide" at bounding box center [652, 396] width 19 height 14
checkbox input "true"
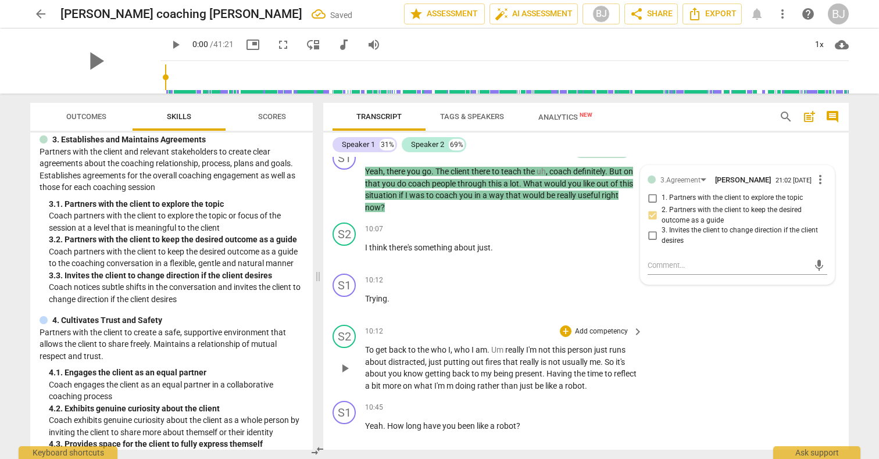
scroll to position [2362, 0]
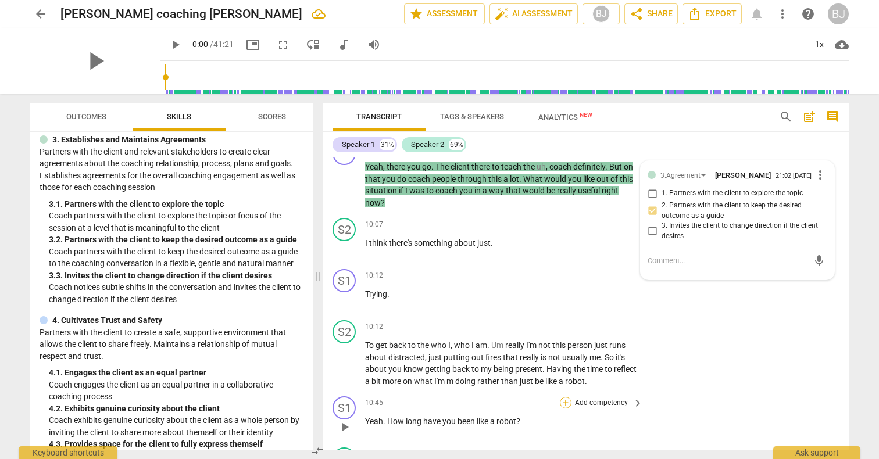
click at [560, 397] on div "+" at bounding box center [566, 403] width 12 height 12
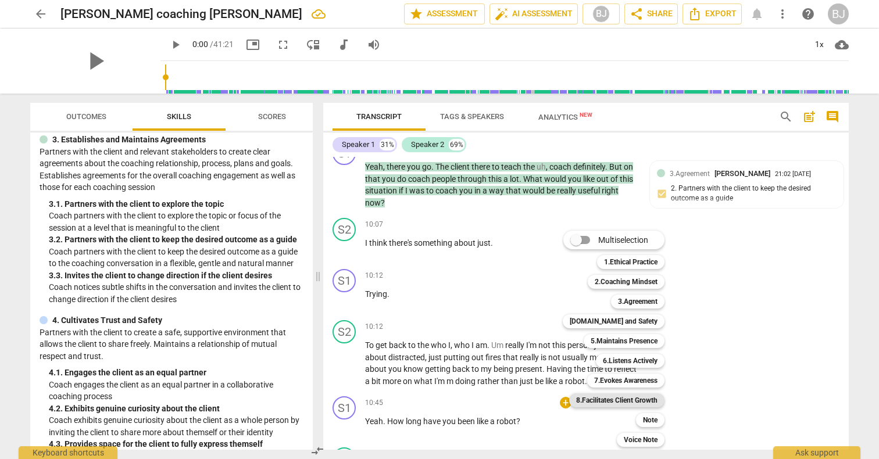
click at [619, 403] on b "8.Facilitates Client Growth" at bounding box center [616, 401] width 81 height 14
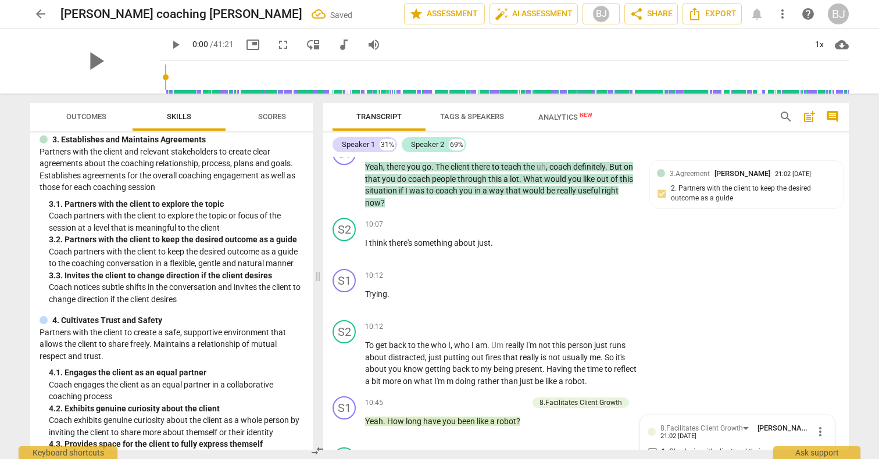
scroll to position [2526, 0]
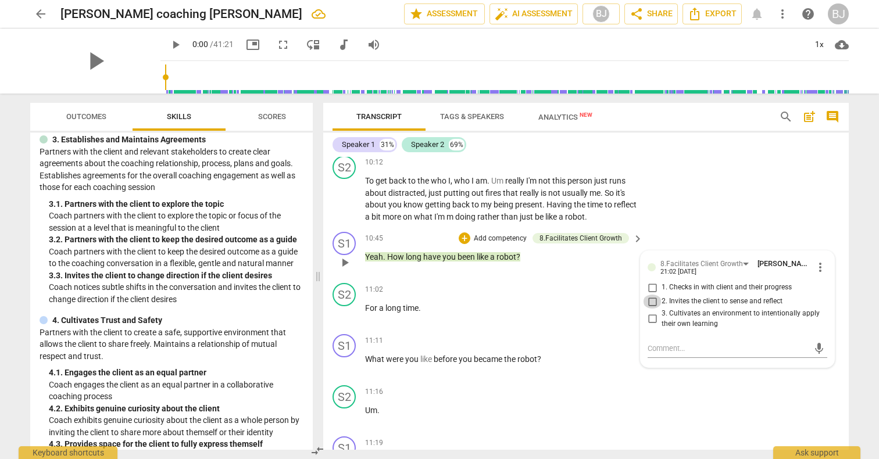
click at [653, 295] on input "2. Invites the client to sense and reflect" at bounding box center [652, 302] width 19 height 14
checkbox input "true"
click at [596, 336] on p "Add competency" at bounding box center [601, 341] width 55 height 10
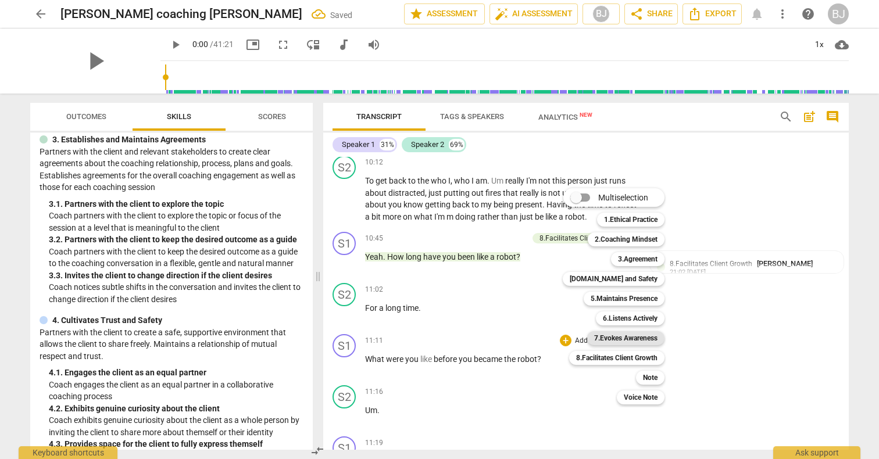
click at [628, 335] on b "7.Evokes Awareness" at bounding box center [625, 338] width 63 height 14
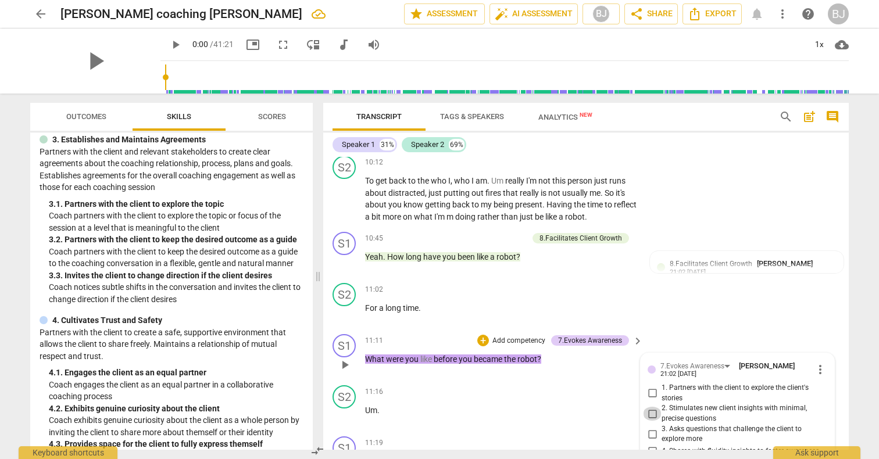
click at [651, 407] on input "2. Stimulates new client insights with minimal, precise questions" at bounding box center [652, 414] width 19 height 14
checkbox input "true"
click at [650, 427] on input "3. Asks questions that challenge the client to explore more" at bounding box center [652, 434] width 19 height 14
checkbox input "true"
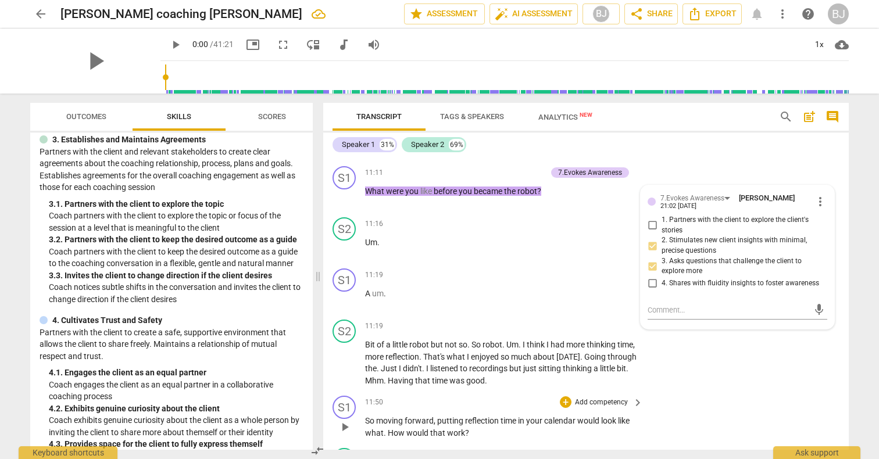
scroll to position [2707, 0]
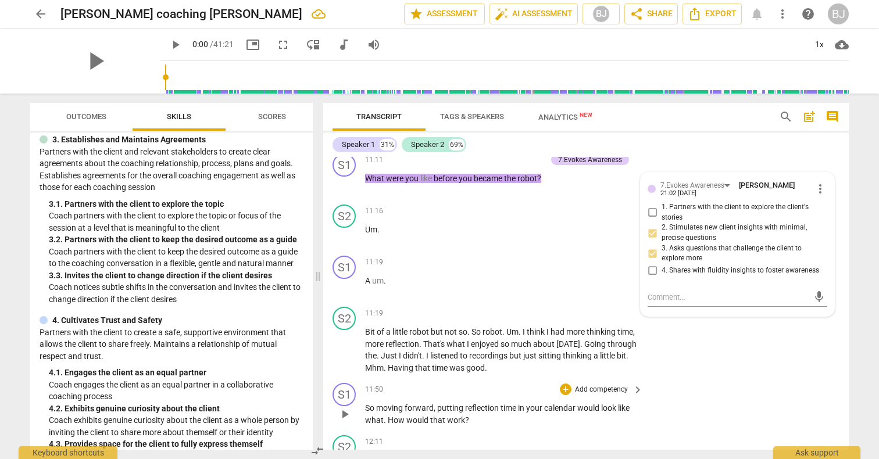
click at [592, 385] on p "Add competency" at bounding box center [601, 390] width 55 height 10
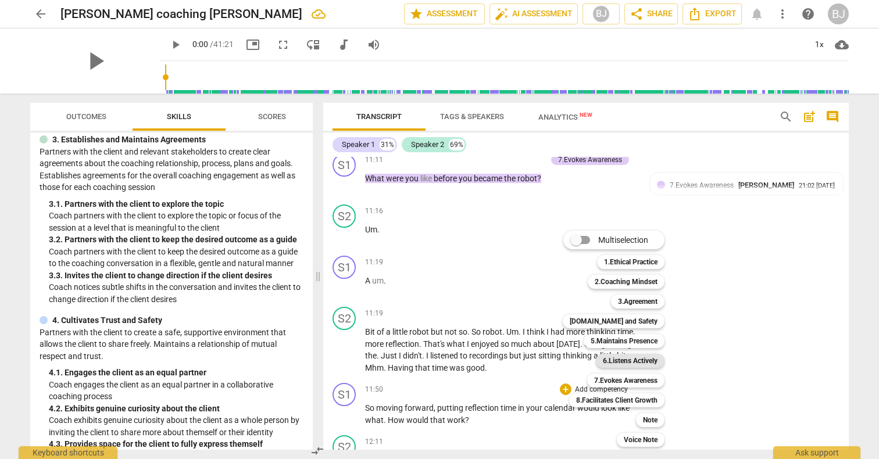
click at [611, 360] on b "6.Listens Actively" at bounding box center [630, 361] width 55 height 14
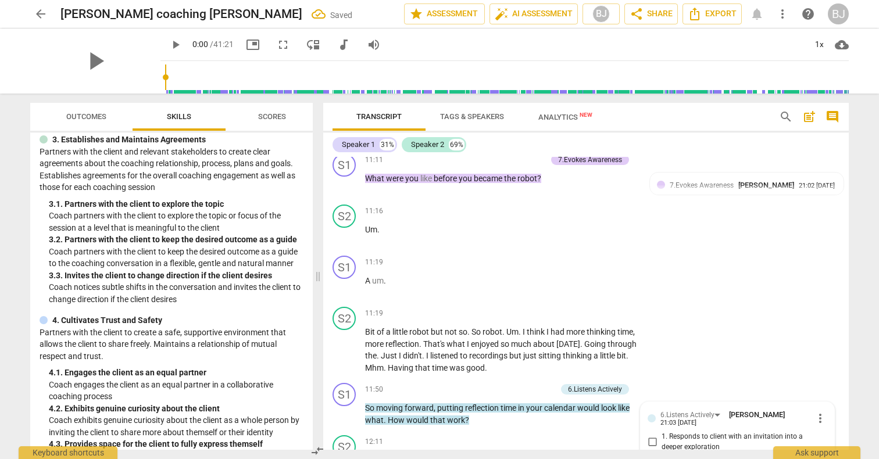
scroll to position [2863, 0]
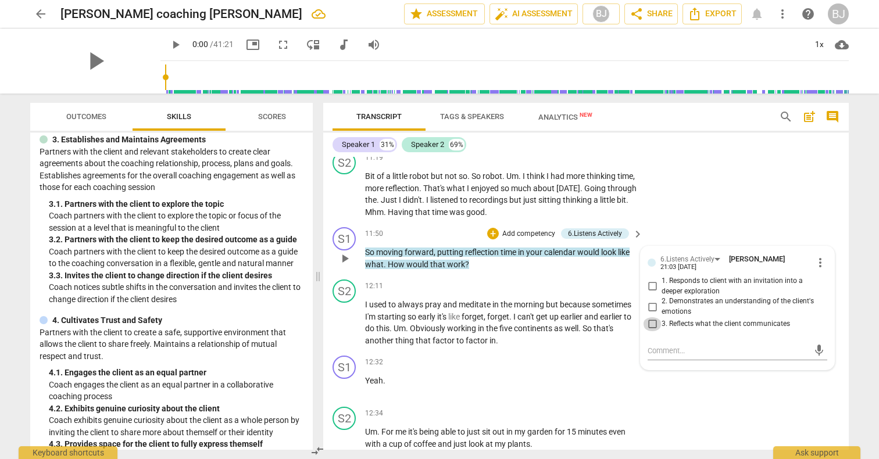
click at [650, 317] on input "3. Reflects what the client communicates" at bounding box center [652, 324] width 19 height 14
checkbox input "true"
click at [648, 280] on input "1. Responds to client with an invitation into a deeper exploration" at bounding box center [652, 287] width 19 height 14
checkbox input "true"
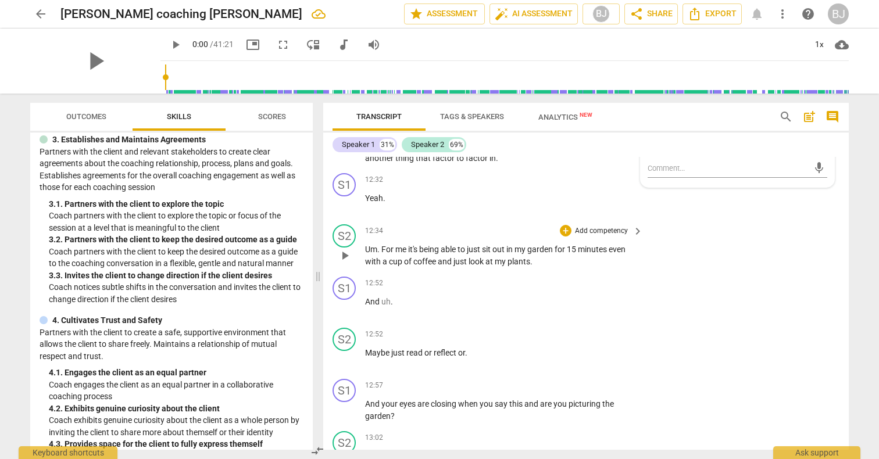
scroll to position [3047, 0]
click at [610, 379] on p "Add competency" at bounding box center [601, 384] width 55 height 10
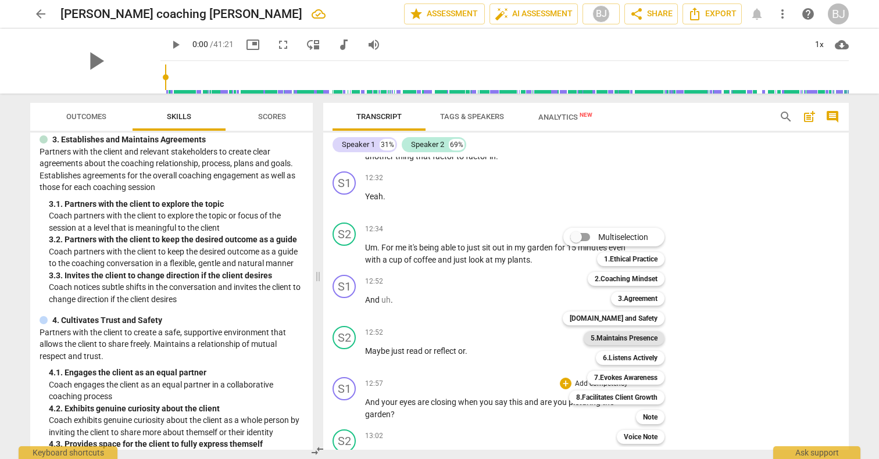
click at [614, 336] on b "5.Maintains Presence" at bounding box center [624, 338] width 67 height 14
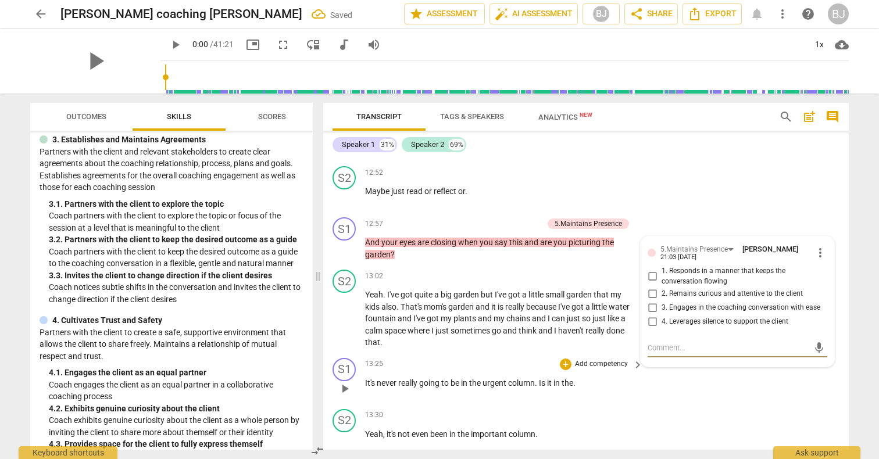
scroll to position [3194, 0]
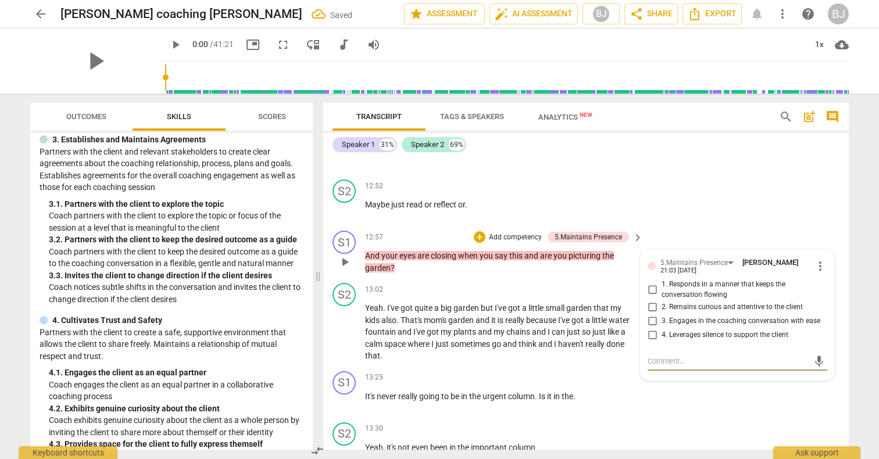
click at [651, 300] on input "2. Remains curious and attentive to the client" at bounding box center [652, 307] width 19 height 14
checkbox input "true"
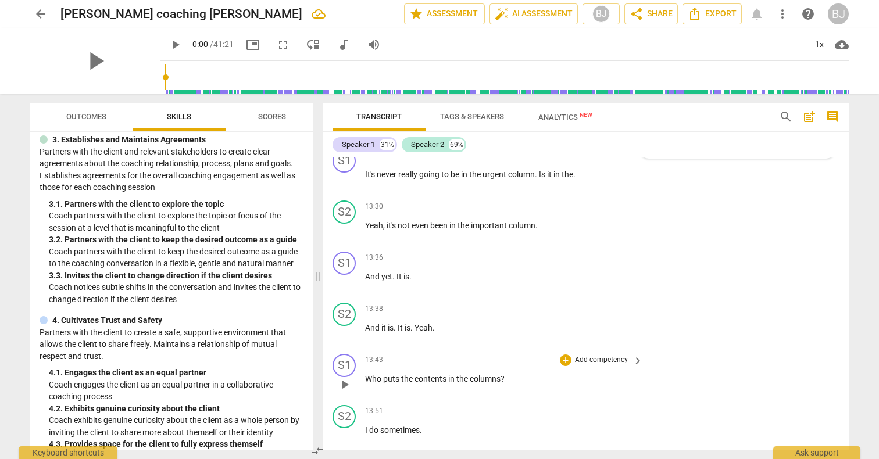
scroll to position [3413, 0]
click at [596, 358] on p "Add competency" at bounding box center [601, 363] width 55 height 10
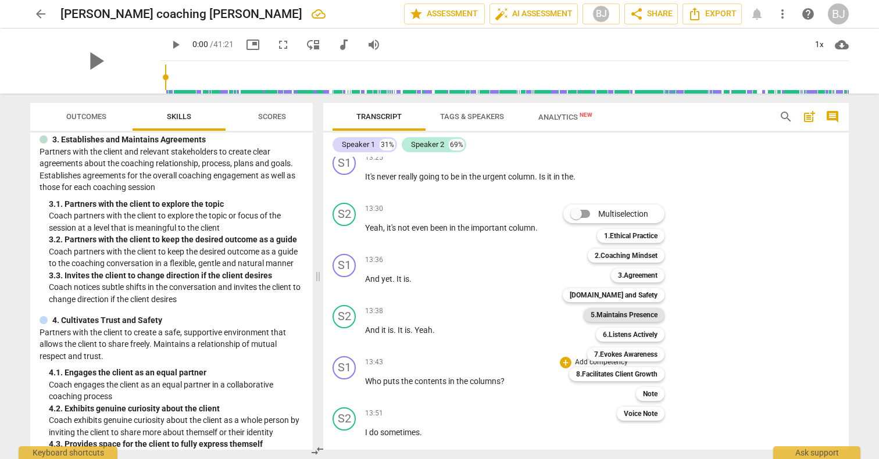
click at [601, 314] on b "5.Maintains Presence" at bounding box center [624, 315] width 67 height 14
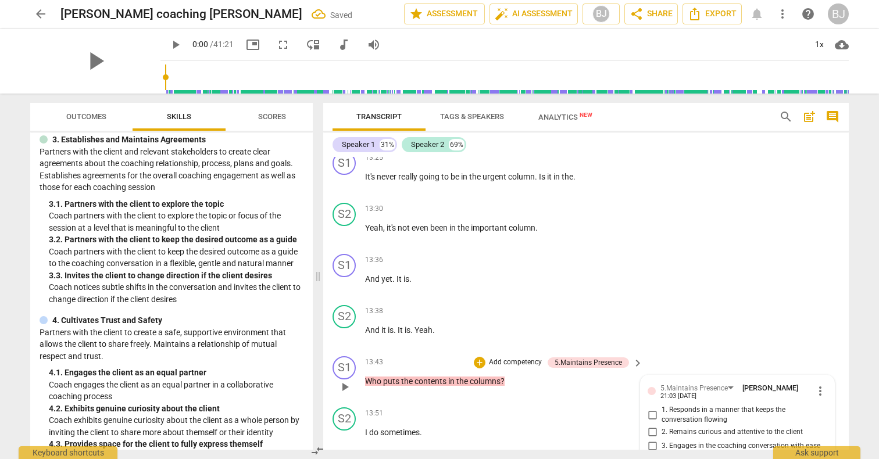
click at [651, 408] on input "1. Responds in a manner that keeps the conversation flowing" at bounding box center [652, 415] width 19 height 14
checkbox input "true"
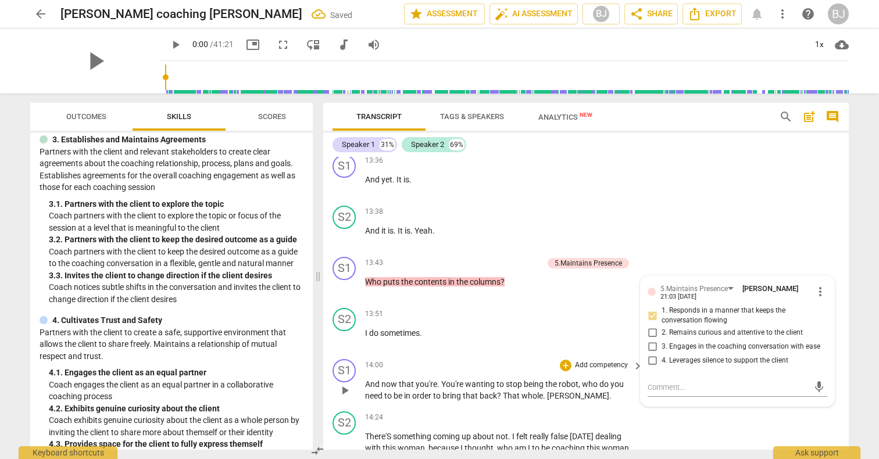
scroll to position [3532, 0]
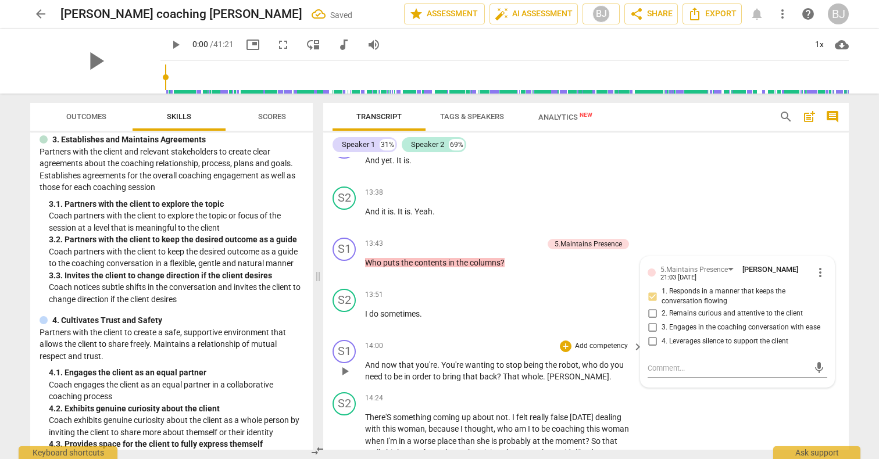
click at [609, 341] on p "Add competency" at bounding box center [601, 346] width 55 height 10
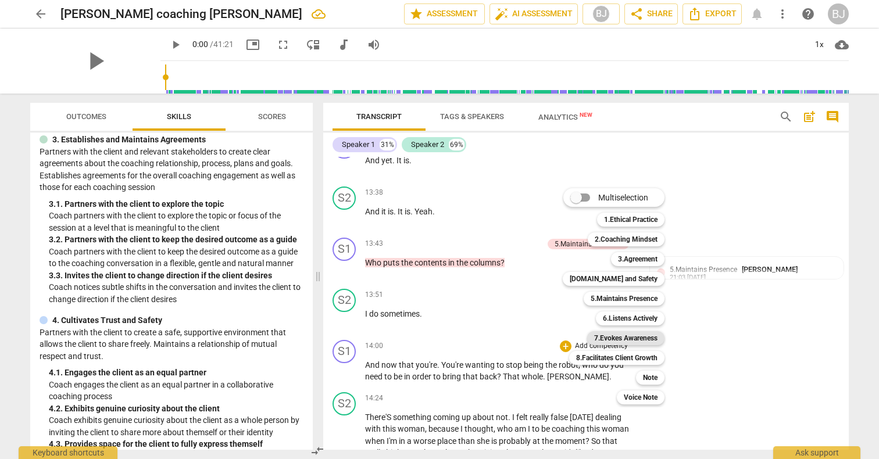
click at [632, 337] on b "7.Evokes Awareness" at bounding box center [625, 338] width 63 height 14
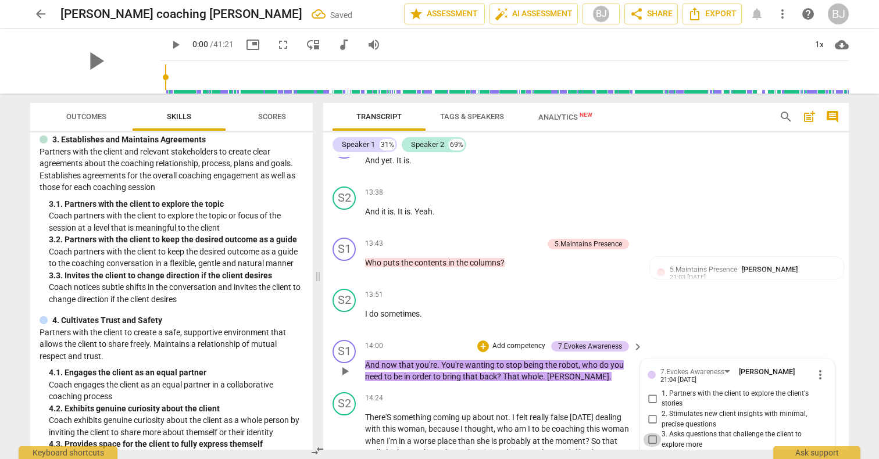
click at [650, 433] on input "3. Asks questions that challenge the client to explore more" at bounding box center [652, 440] width 19 height 14
checkbox input "true"
click at [652, 413] on input "2. Stimulates new client insights with minimal, precise questions" at bounding box center [652, 420] width 19 height 14
checkbox input "true"
click at [496, 341] on p "Add competency" at bounding box center [518, 346] width 55 height 10
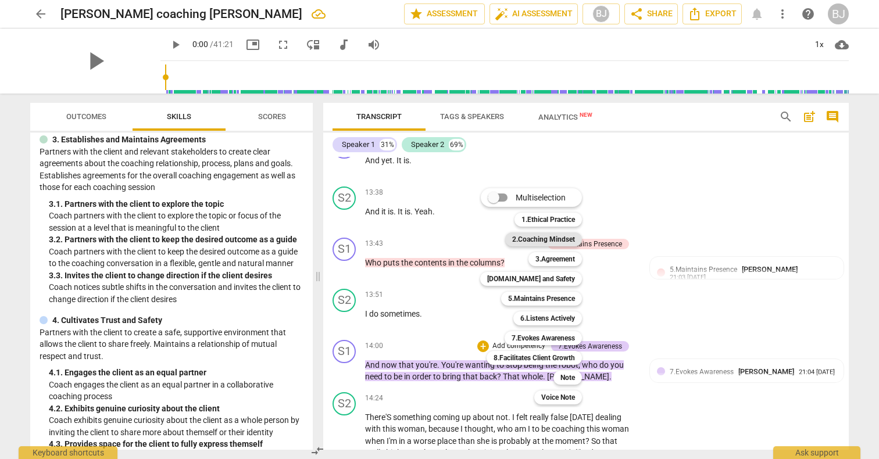
click at [545, 242] on b "2.Coaching Mindset" at bounding box center [543, 240] width 63 height 14
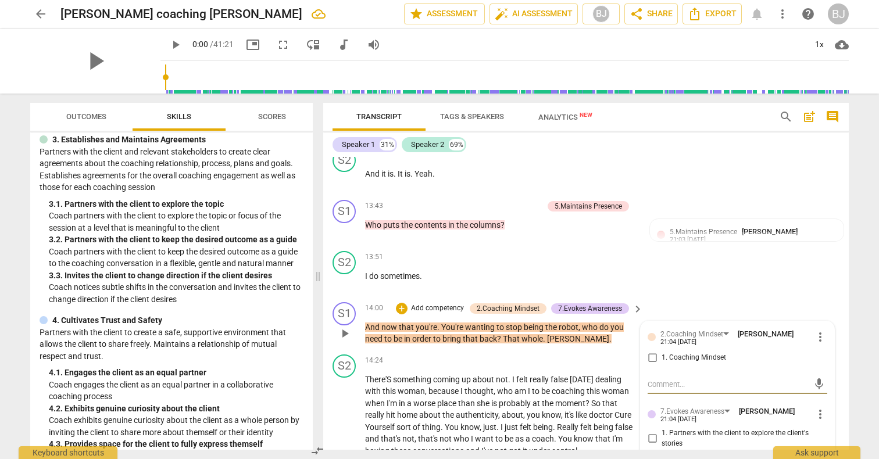
scroll to position [3555, 0]
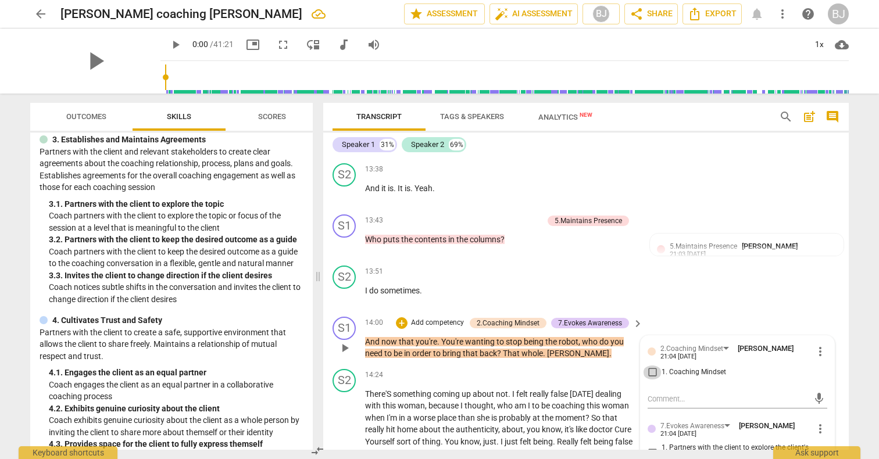
click at [649, 366] on input "1. Coaching Mindset" at bounding box center [652, 373] width 19 height 14
checkbox input "true"
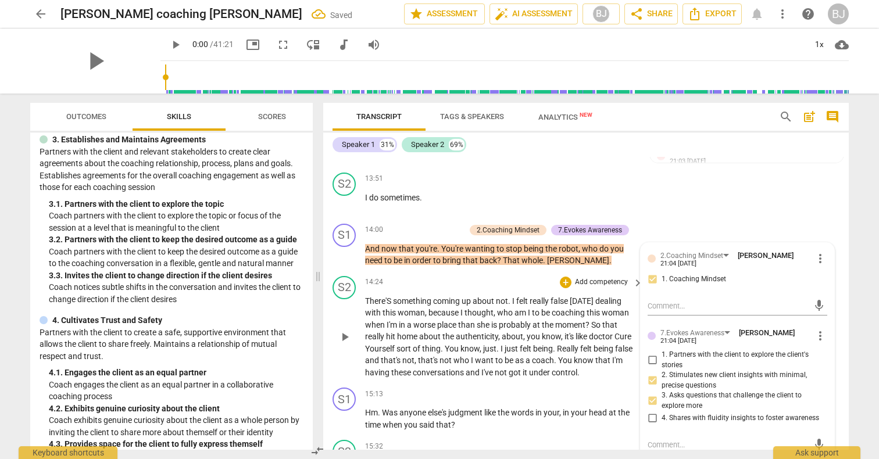
scroll to position [3652, 0]
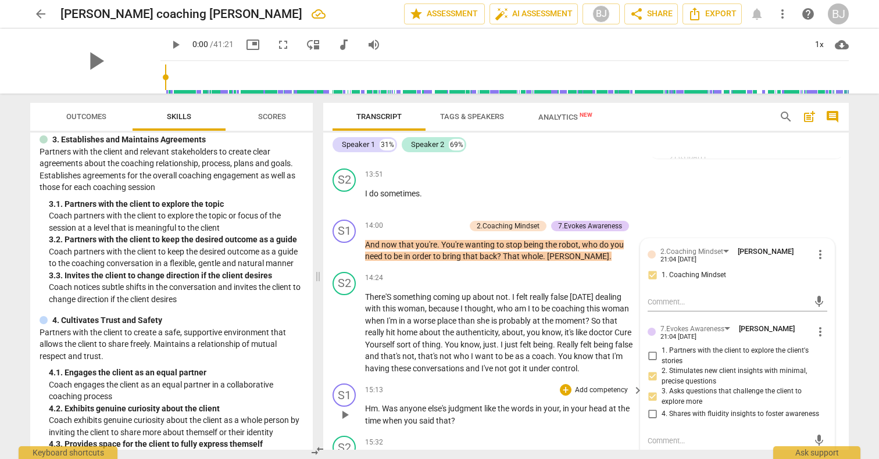
click at [616, 385] on p "Add competency" at bounding box center [601, 390] width 55 height 10
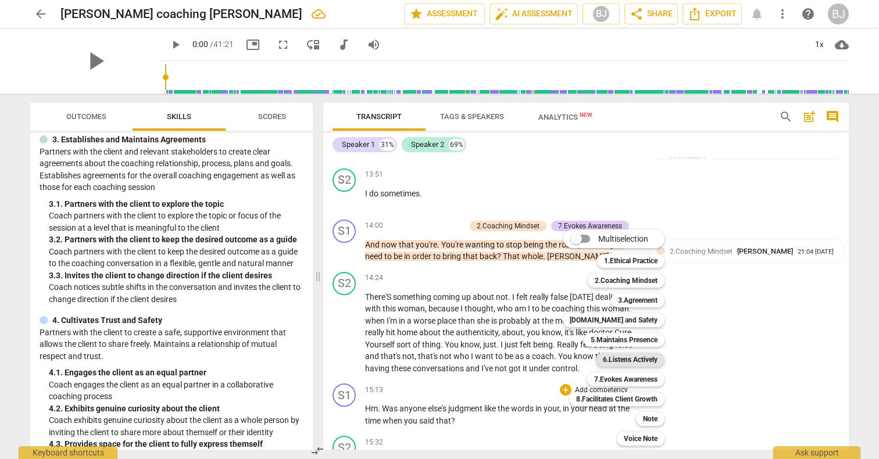
click at [632, 359] on b "6.Listens Actively" at bounding box center [630, 360] width 55 height 14
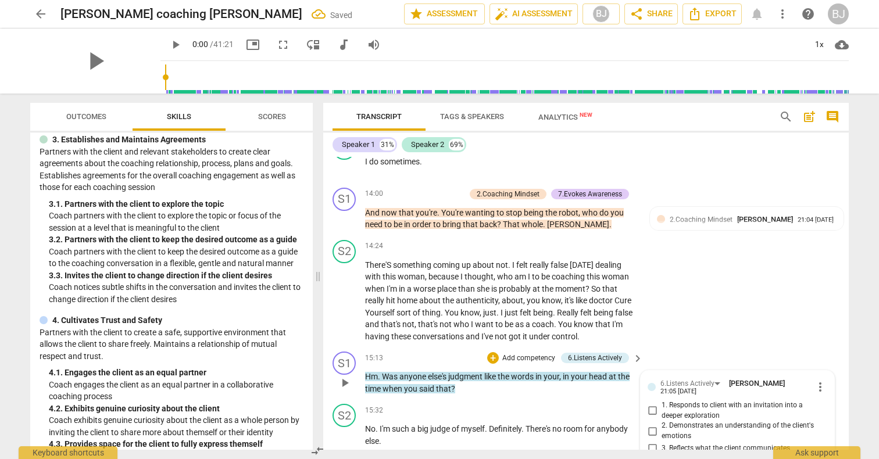
scroll to position [3697, 0]
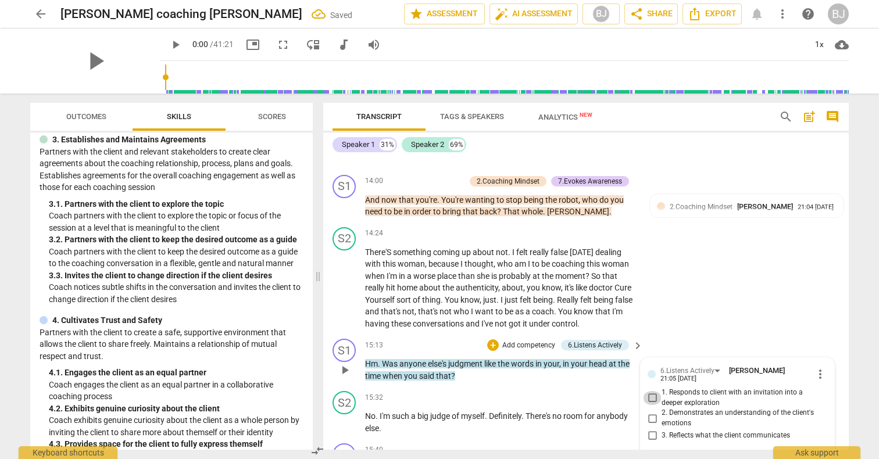
click at [651, 391] on input "1. Responds to client with an invitation into a deeper exploration" at bounding box center [652, 398] width 19 height 14
checkbox input "true"
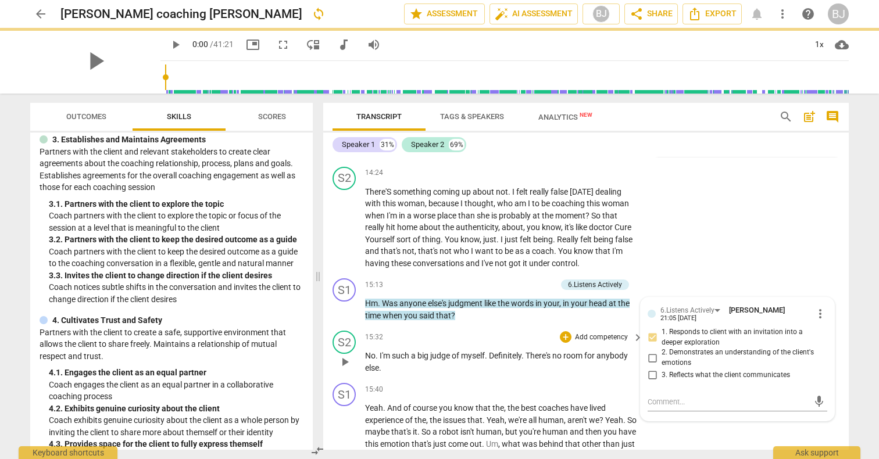
scroll to position [3766, 0]
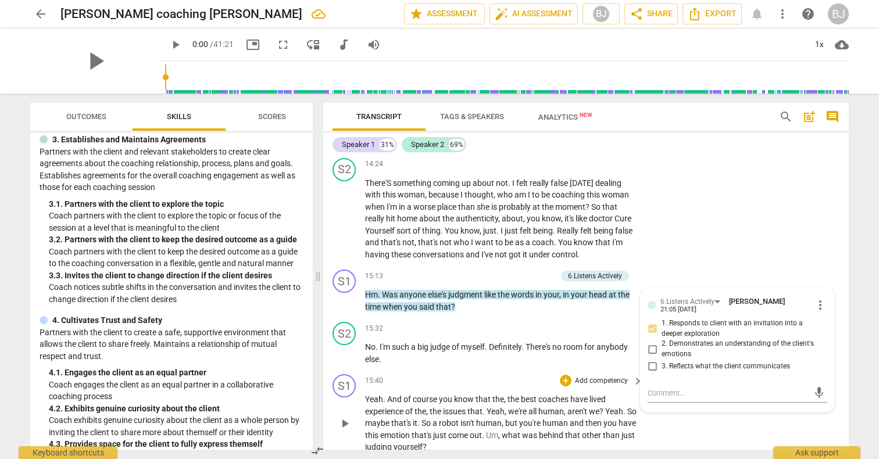
click at [603, 376] on p "Add competency" at bounding box center [601, 381] width 55 height 10
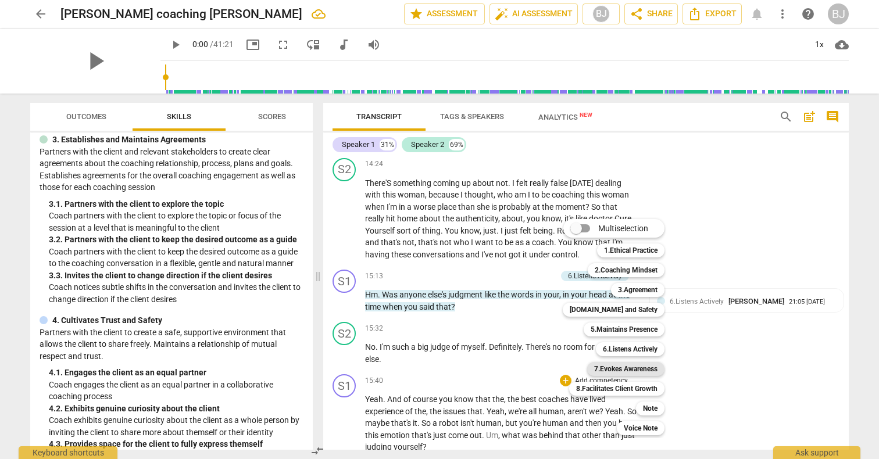
click at [642, 366] on b "7.Evokes Awareness" at bounding box center [625, 369] width 63 height 14
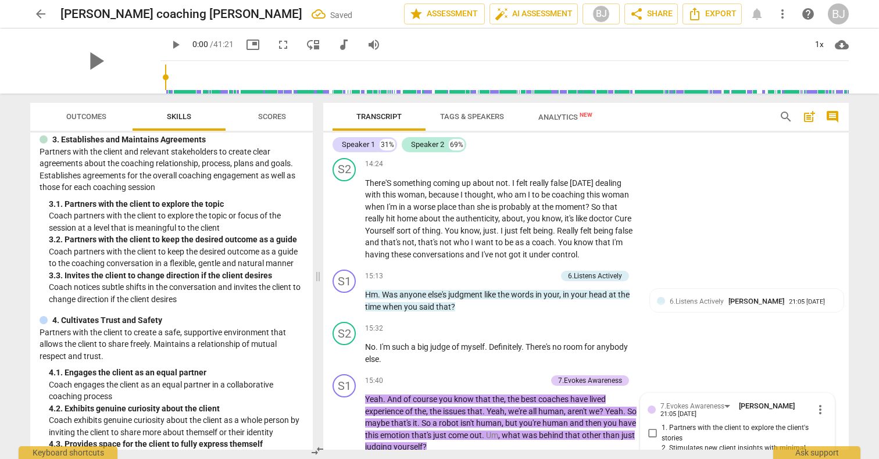
scroll to position [3925, 0]
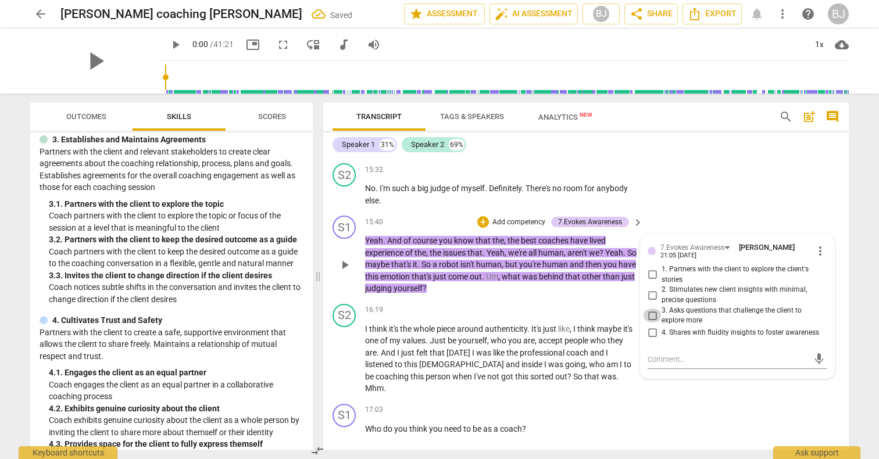
click at [648, 309] on input "3. Asks questions that challenge the client to explore more" at bounding box center [652, 316] width 19 height 14
checkbox input "true"
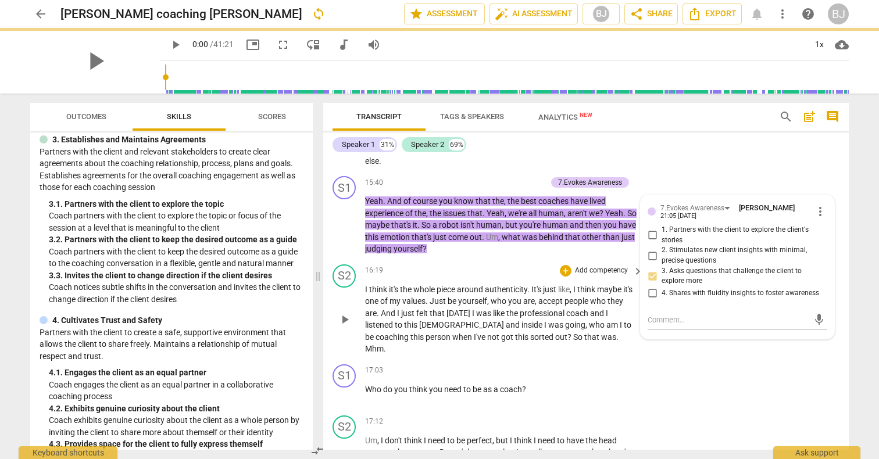
scroll to position [3973, 0]
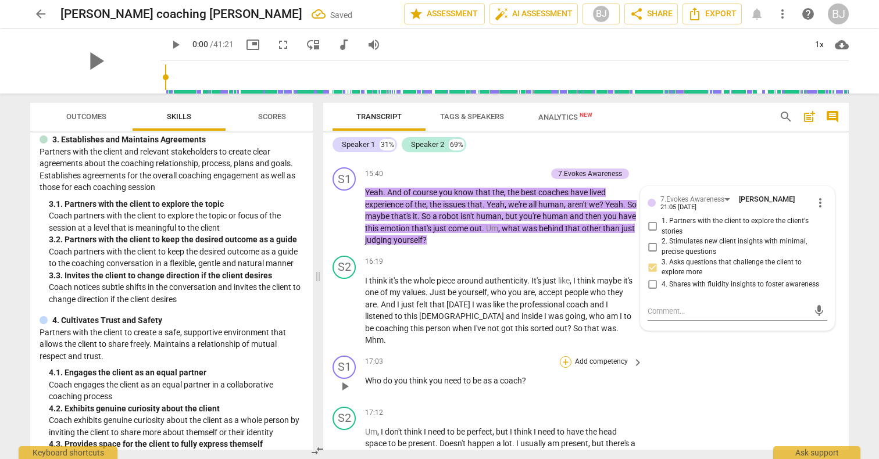
click at [567, 356] on div "+" at bounding box center [566, 362] width 12 height 12
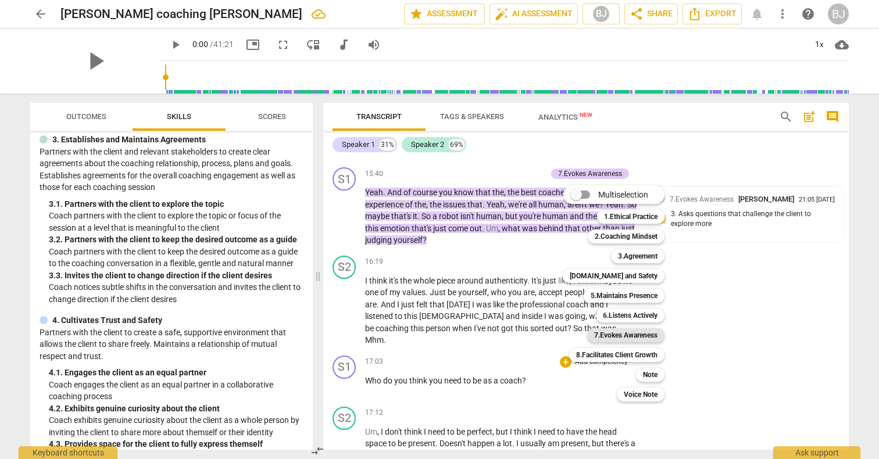
click at [634, 338] on b "7.Evokes Awareness" at bounding box center [625, 335] width 63 height 14
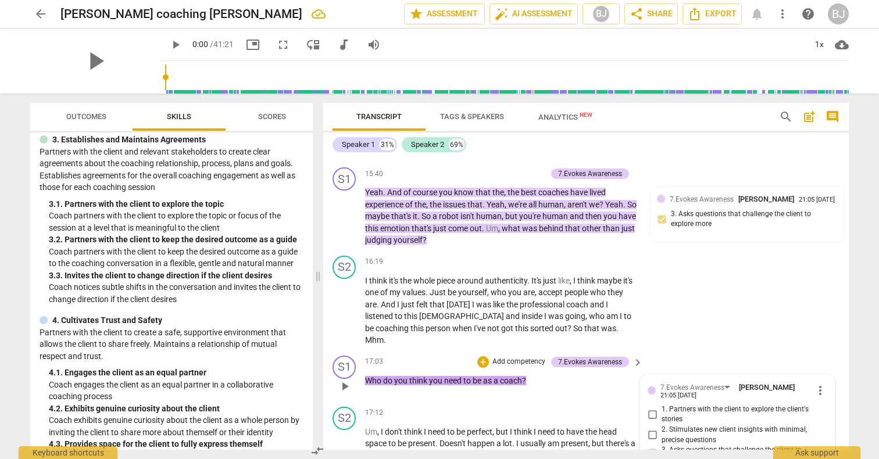
click at [651, 449] on input "3. Asks questions that challenge the client to explore more" at bounding box center [652, 456] width 19 height 14
checkbox input "true"
click at [649, 428] on input "2. Stimulates new client insights with minimal, precise questions" at bounding box center [652, 435] width 19 height 14
checkbox input "true"
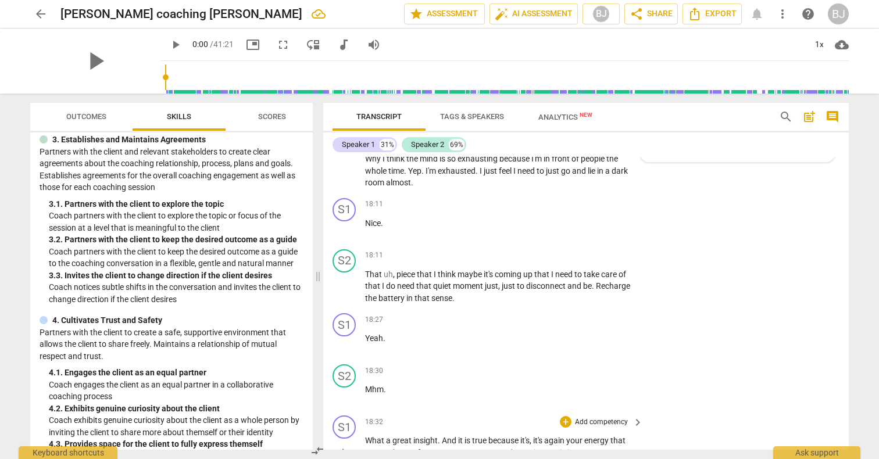
scroll to position [4338, 0]
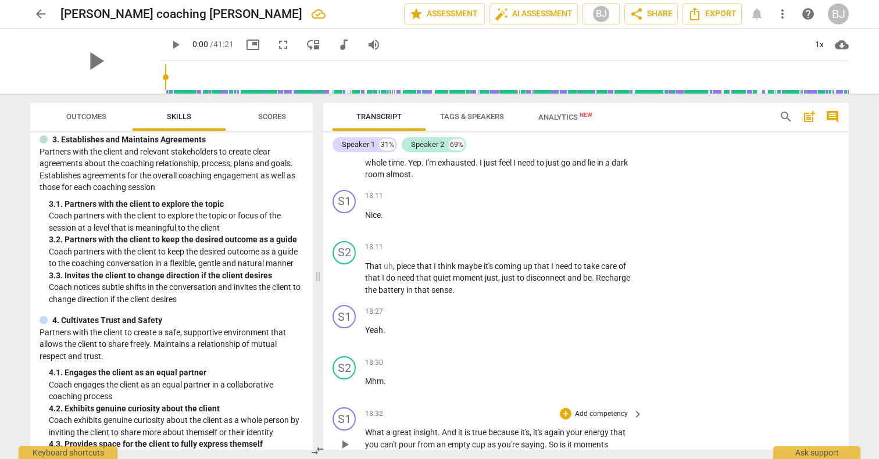
click at [597, 409] on p "Add competency" at bounding box center [601, 414] width 55 height 10
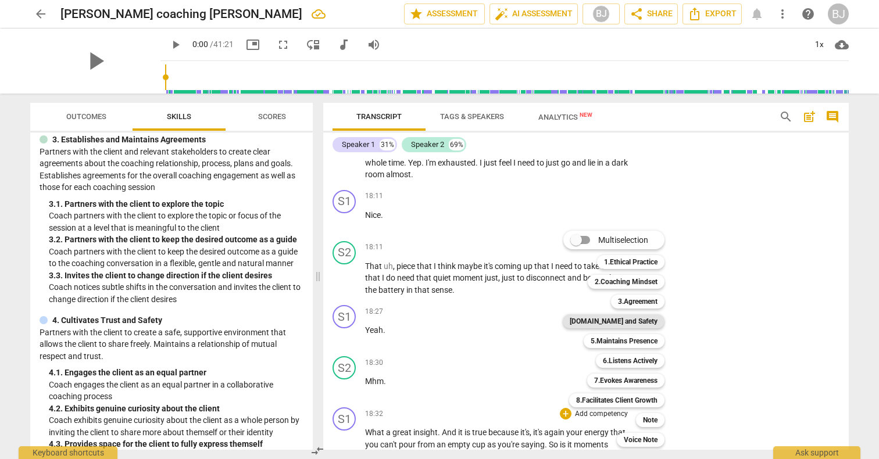
click at [625, 325] on b "[DOMAIN_NAME] and Safety" at bounding box center [614, 321] width 88 height 14
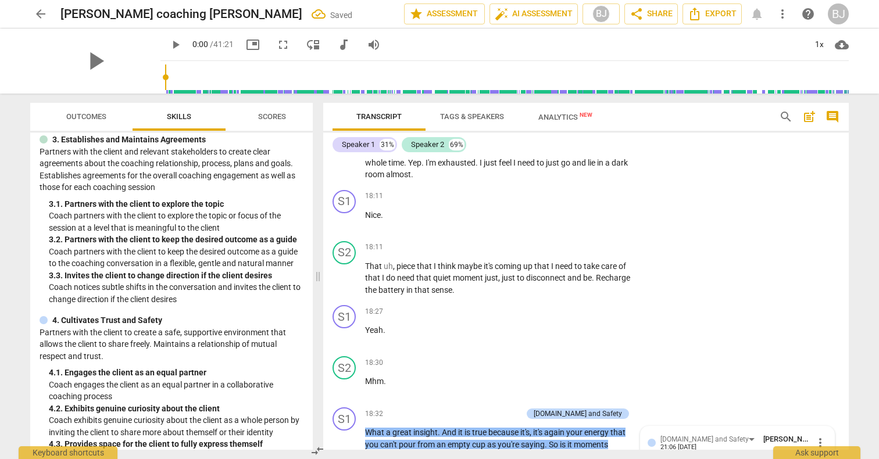
scroll to position [4505, 0]
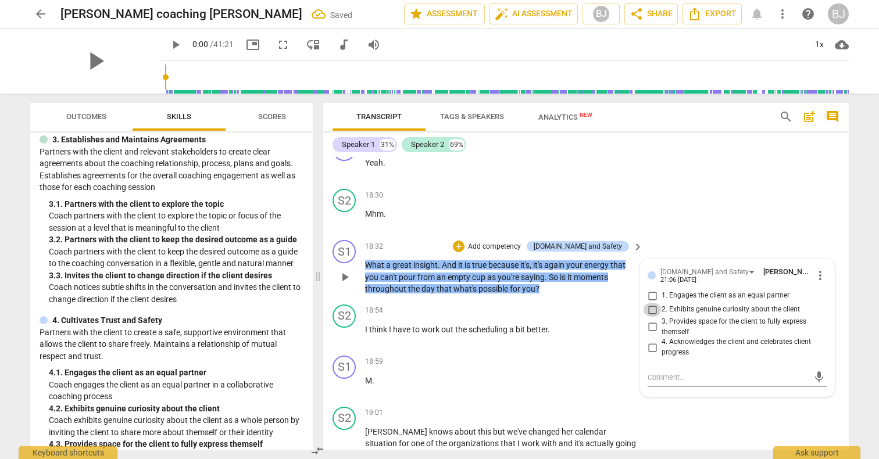
click at [650, 303] on input "2. Exhibits genuine curiosity about the client" at bounding box center [652, 310] width 19 height 14
checkbox input "true"
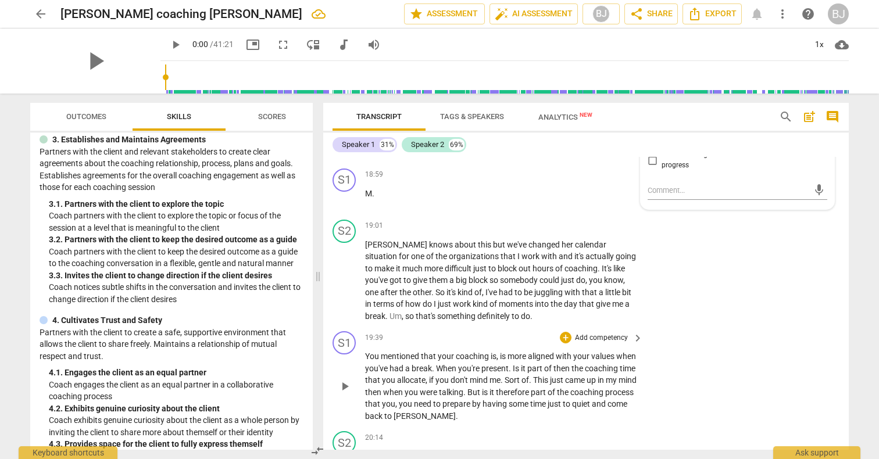
scroll to position [4699, 0]
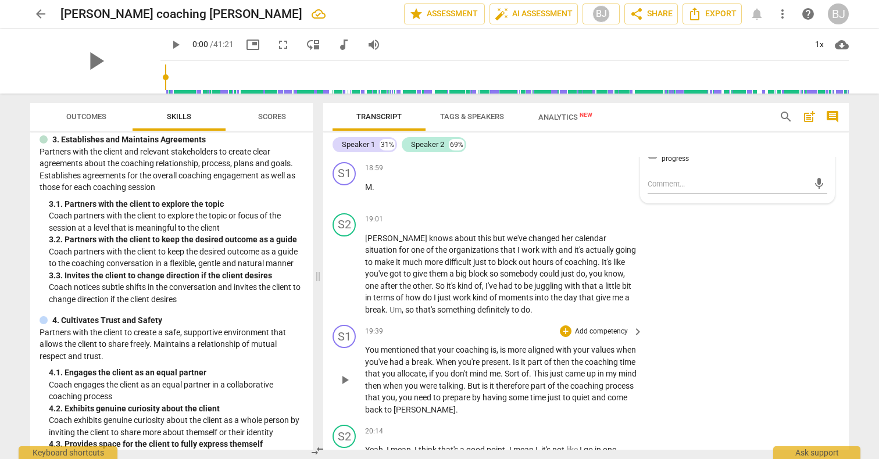
click at [588, 327] on p "Add competency" at bounding box center [601, 332] width 55 height 10
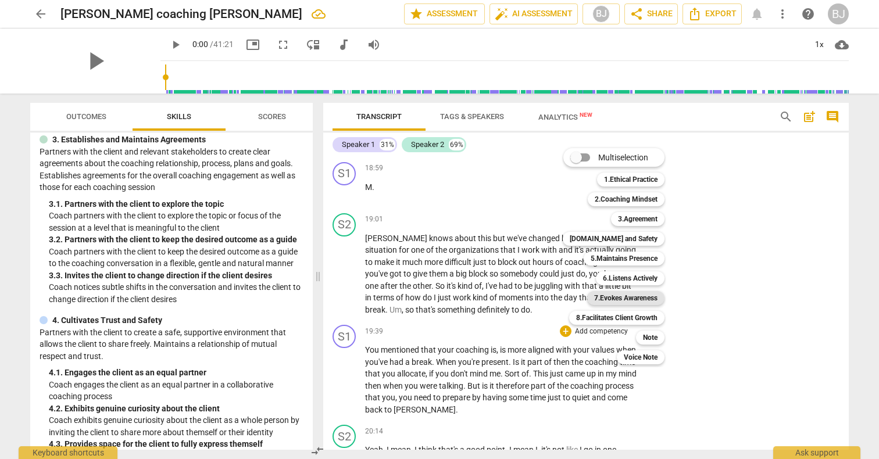
click at [649, 295] on b "7.Evokes Awareness" at bounding box center [625, 298] width 63 height 14
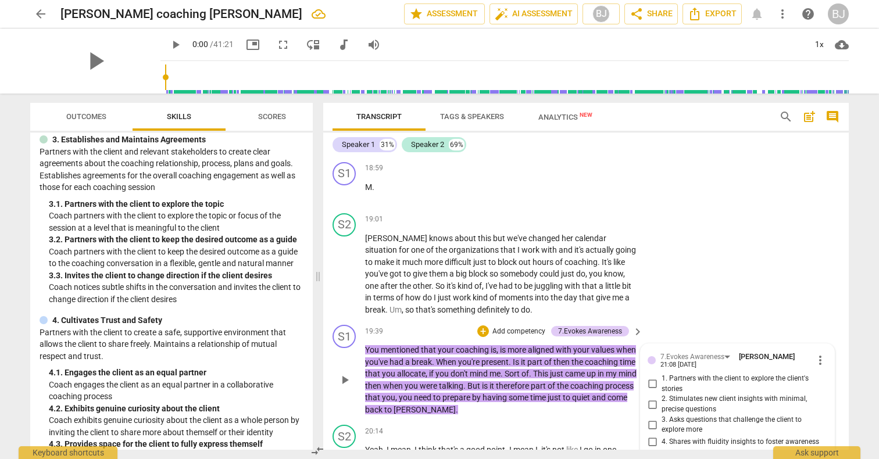
click at [650, 418] on input "3. Asks questions that challenge the client to explore more" at bounding box center [652, 425] width 19 height 14
checkbox input "true"
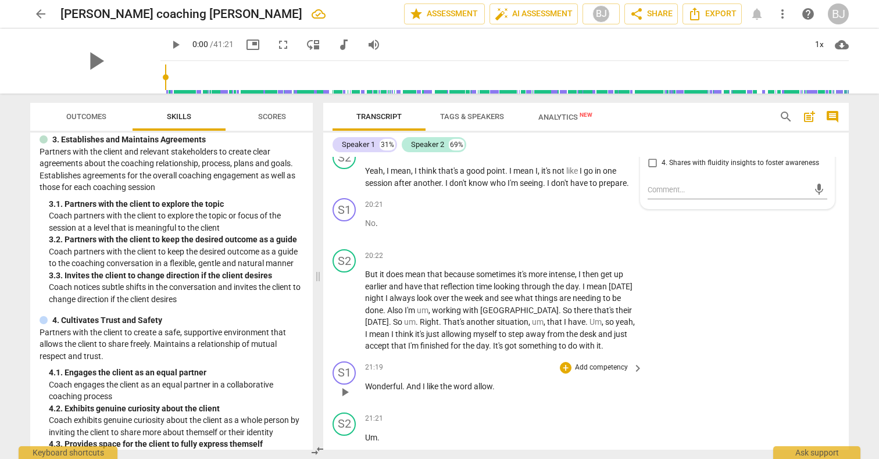
scroll to position [4983, 0]
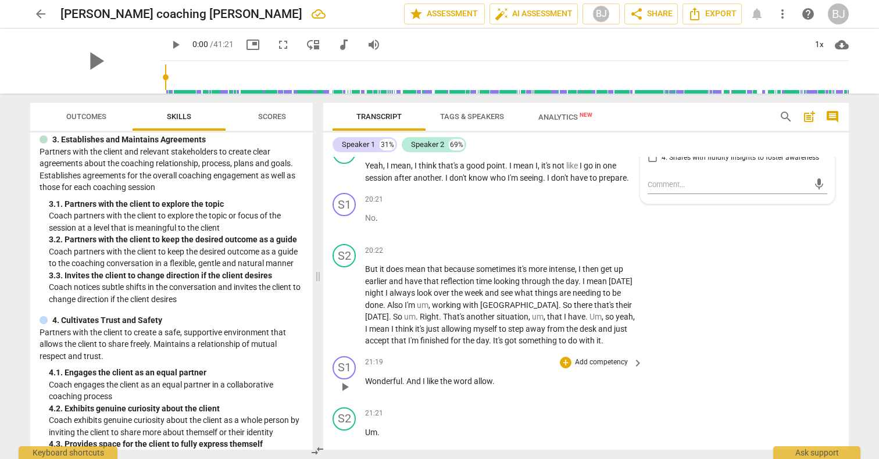
click at [614, 358] on p "Add competency" at bounding box center [601, 363] width 55 height 10
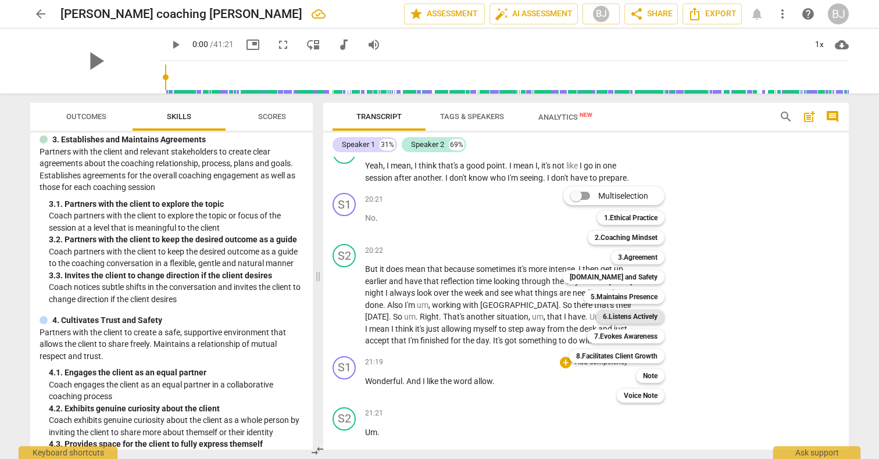
click at [624, 314] on b "6.Listens Actively" at bounding box center [630, 317] width 55 height 14
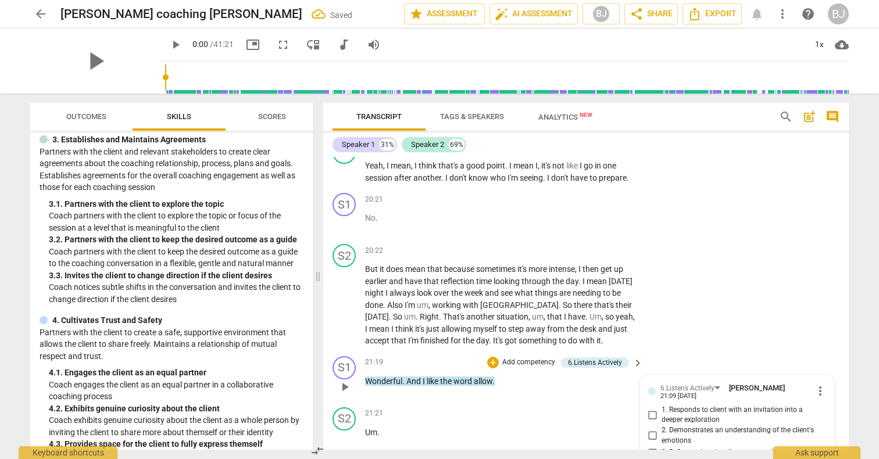
click at [627, 356] on div "+ Add competency 6.Listens Actively keyboard_arrow_right" at bounding box center [564, 362] width 159 height 13
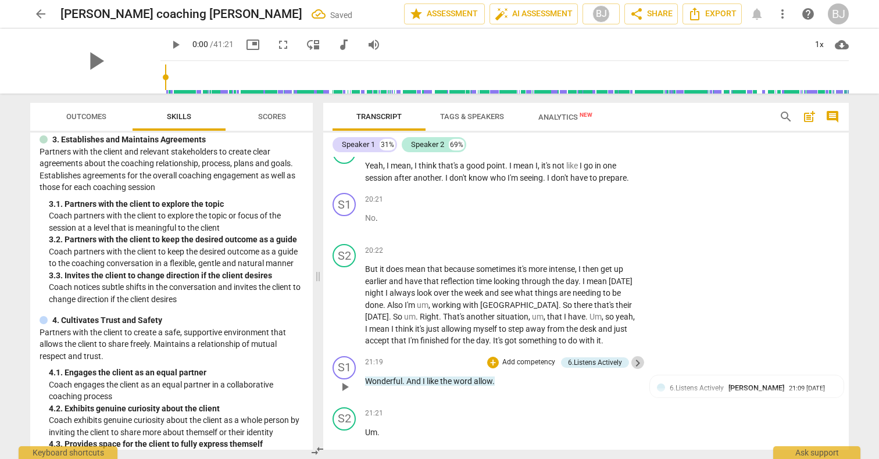
click at [631, 356] on span "keyboard_arrow_right" at bounding box center [638, 363] width 14 height 14
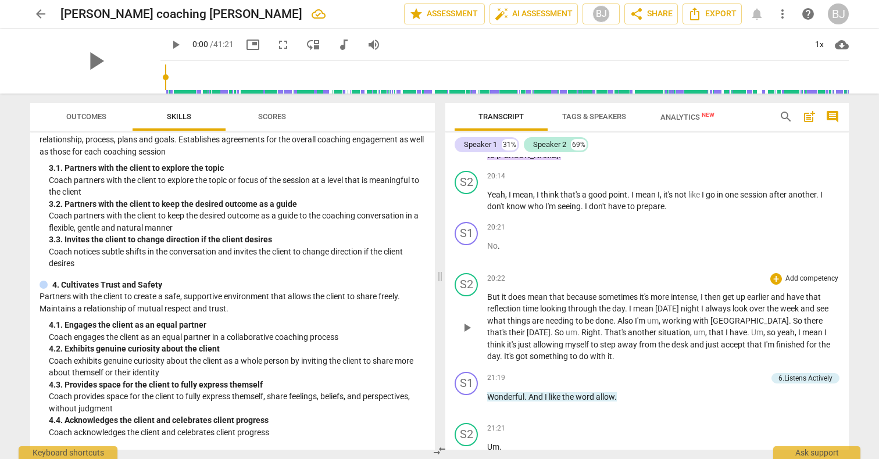
scroll to position [4512, 0]
click at [698, 371] on div "+" at bounding box center [704, 377] width 12 height 12
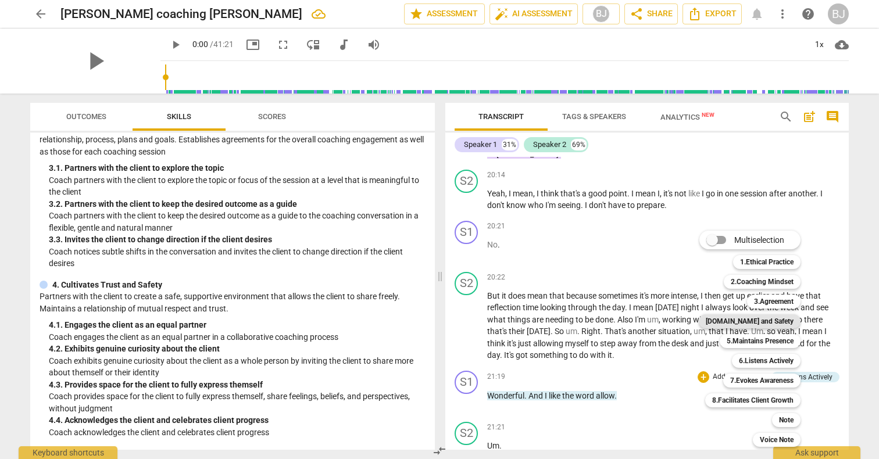
click at [744, 320] on b "[DOMAIN_NAME] and Safety" at bounding box center [750, 321] width 88 height 14
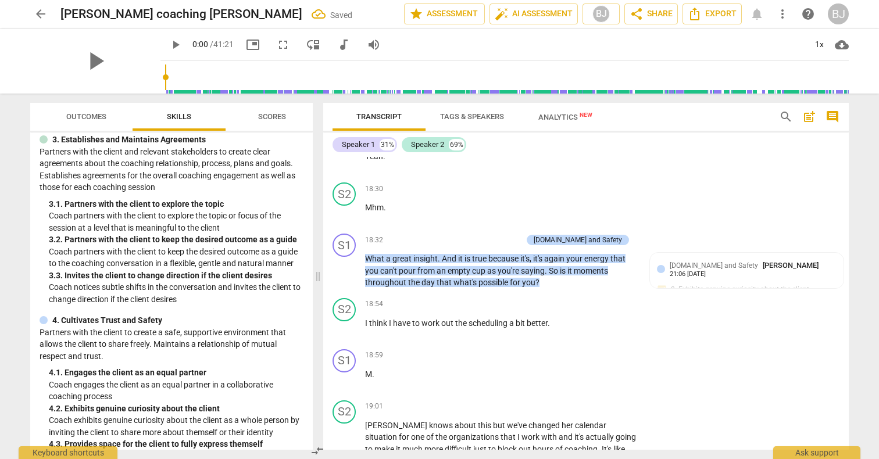
scroll to position [5103, 0]
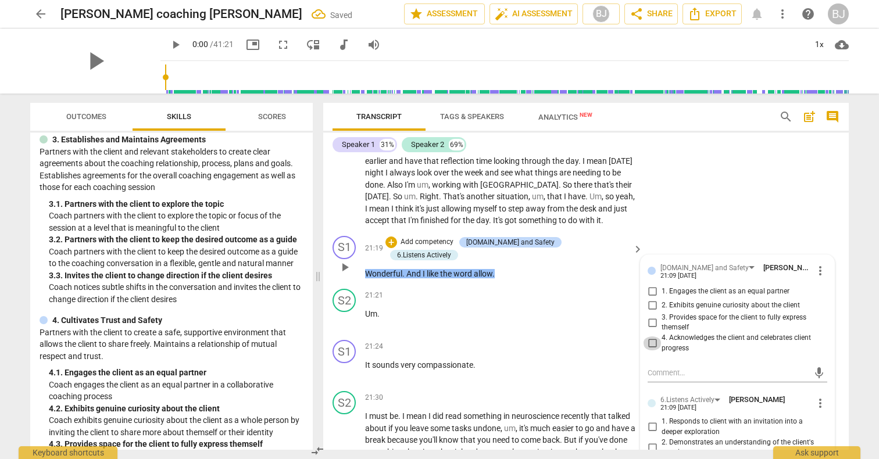
click at [652, 337] on input "4. Acknowledges the client and celebrates client progress" at bounding box center [652, 344] width 19 height 14
checkbox input "true"
click at [654, 452] on input "3. Reflects what the client communicates" at bounding box center [652, 465] width 19 height 14
checkbox input "true"
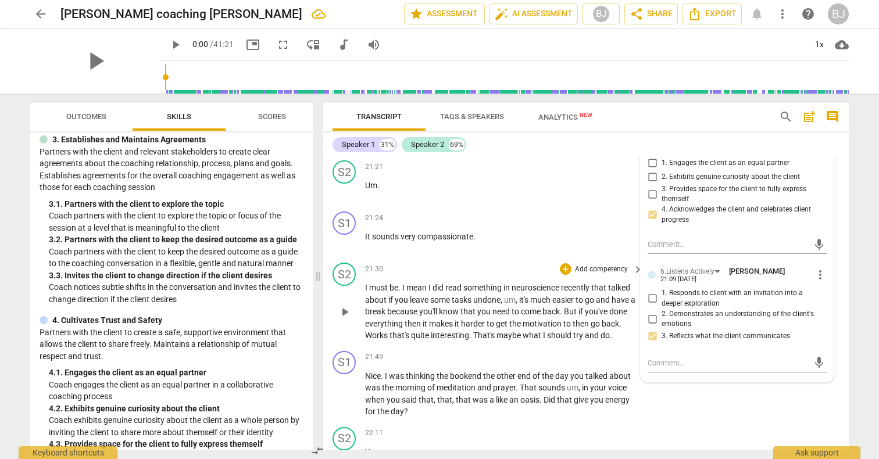
scroll to position [5240, 0]
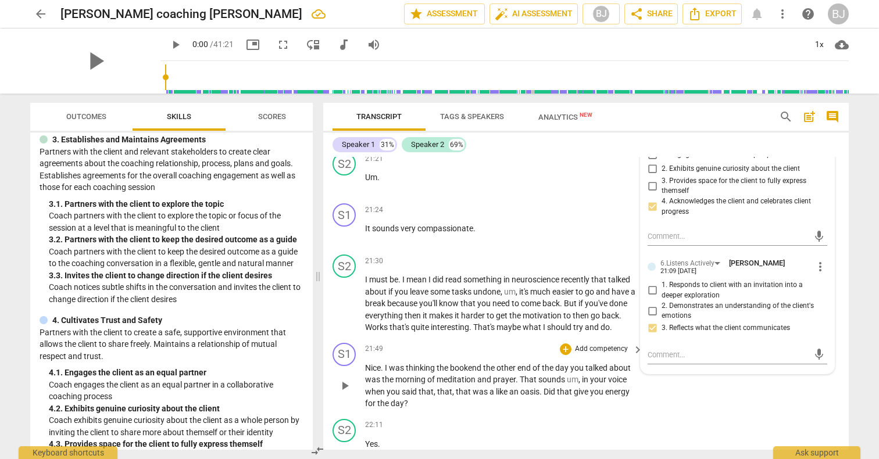
click at [614, 344] on p "Add competency" at bounding box center [601, 349] width 55 height 10
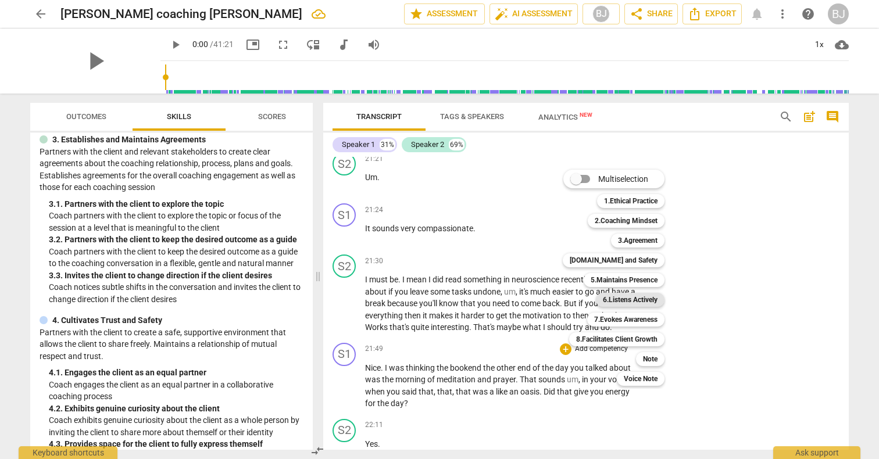
click at [620, 296] on b "6.Listens Actively" at bounding box center [630, 300] width 55 height 14
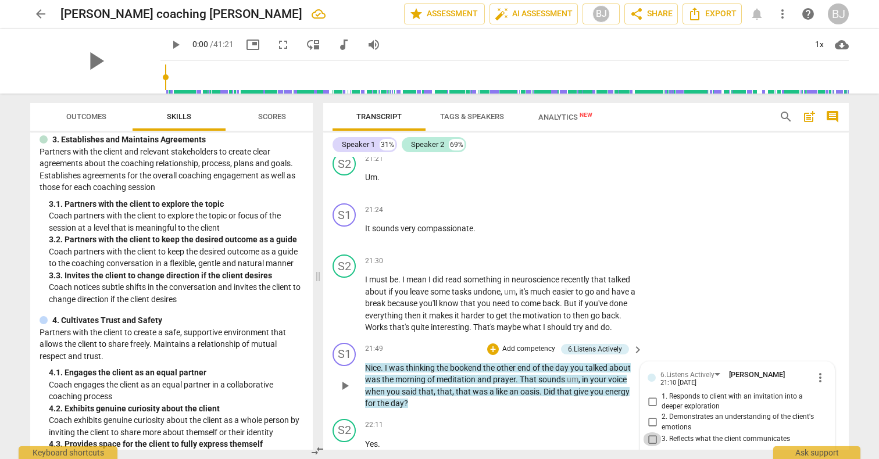
click at [650, 432] on input "3. Reflects what the client communicates" at bounding box center [652, 439] width 19 height 14
checkbox input "true"
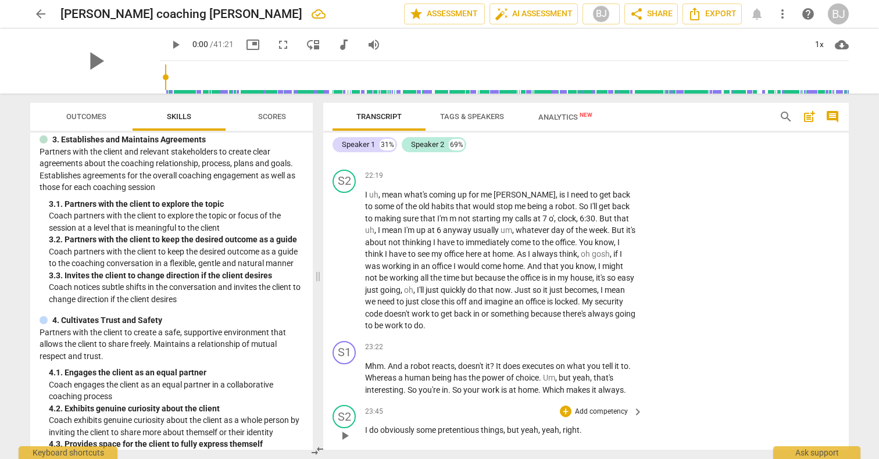
scroll to position [5600, 0]
